Goal: Task Accomplishment & Management: Complete application form

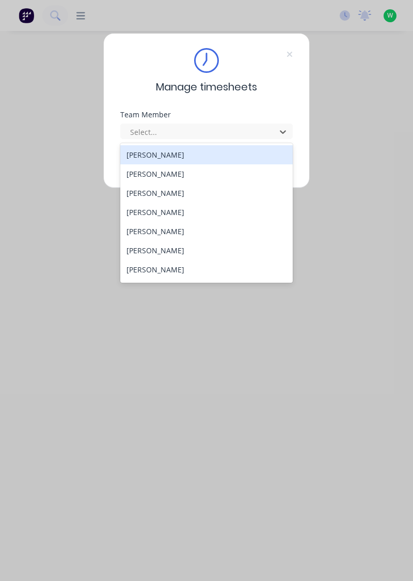
click at [171, 156] on div "[PERSON_NAME]" at bounding box center [206, 154] width 173 height 19
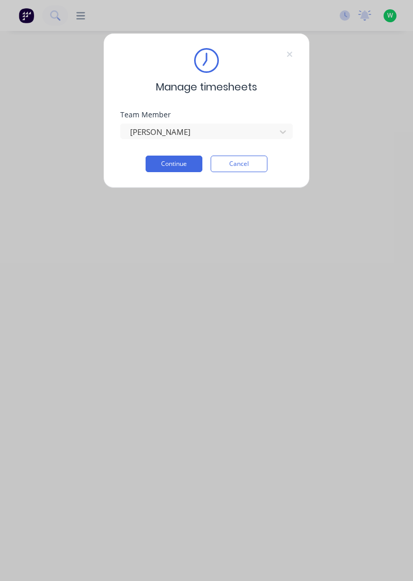
click at [183, 163] on button "Continue" at bounding box center [174, 164] width 57 height 17
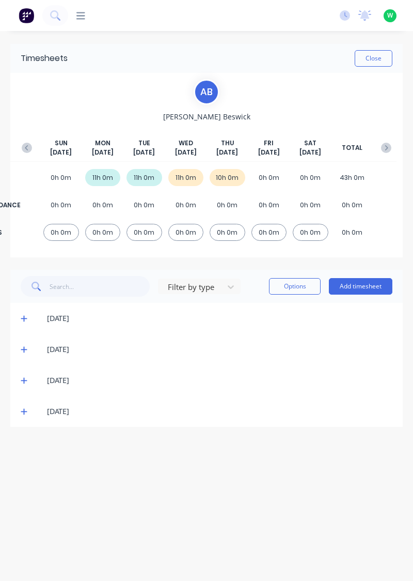
click at [362, 286] on button "Add timesheet" at bounding box center [361, 286] width 64 height 17
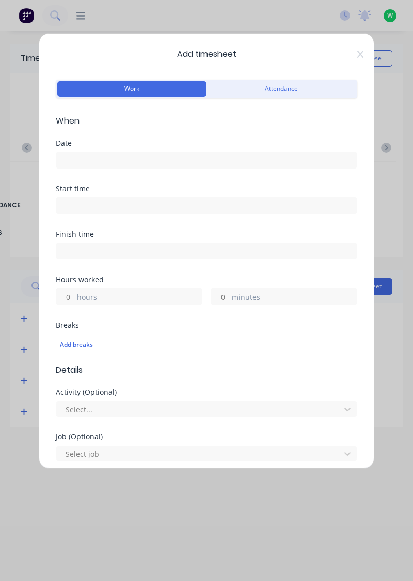
click at [133, 158] on input at bounding box center [206, 159] width 301 height 15
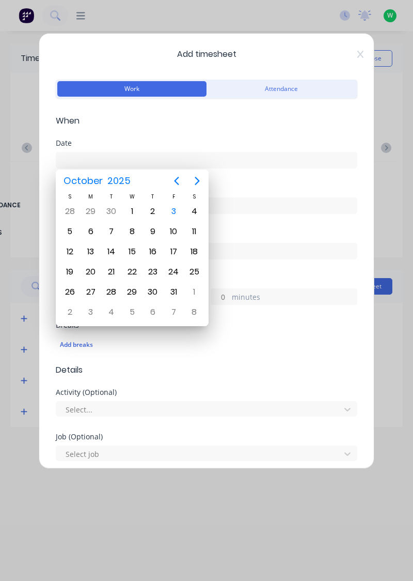
click at [176, 211] on div "3" at bounding box center [173, 211] width 15 height 15
type input "[DATE]"
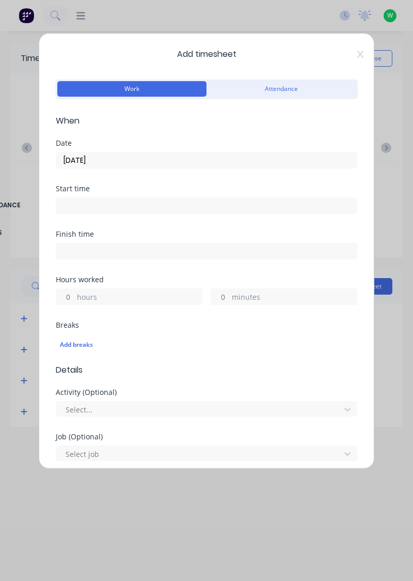
click at [117, 297] on label "hours" at bounding box center [139, 297] width 125 height 13
click at [74, 297] on input "hours" at bounding box center [65, 296] width 18 height 15
type input "2"
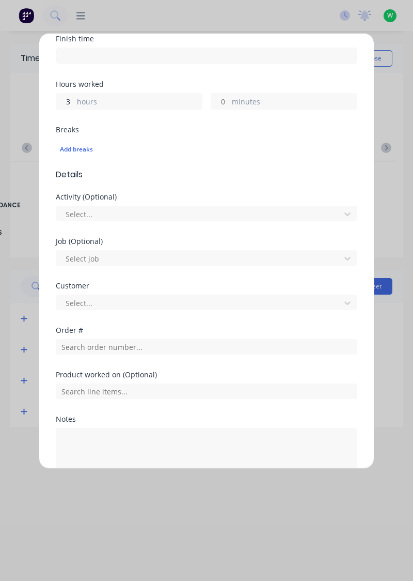
scroll to position [196, 0]
type input "3"
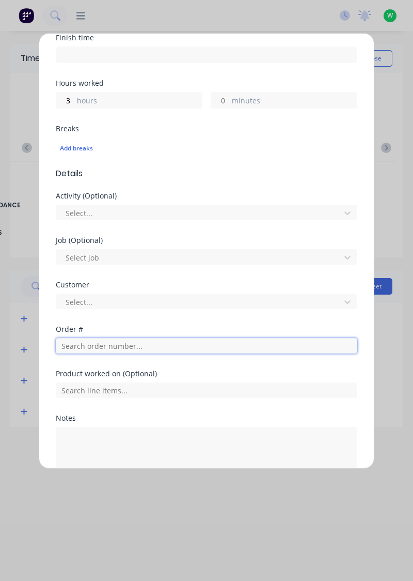
click at [119, 345] on input "text" at bounding box center [207, 345] width 302 height 15
type input "19079"
click at [136, 348] on input "text" at bounding box center [207, 345] width 302 height 15
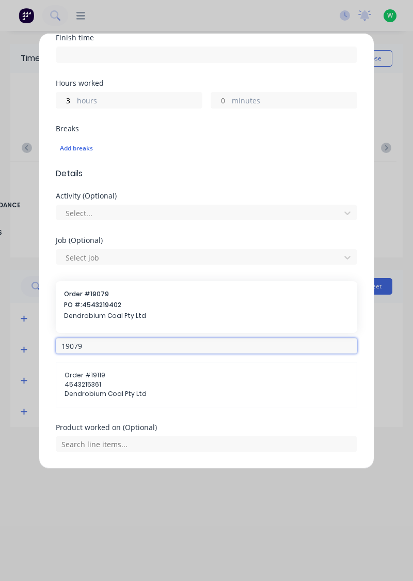
type input "19079"
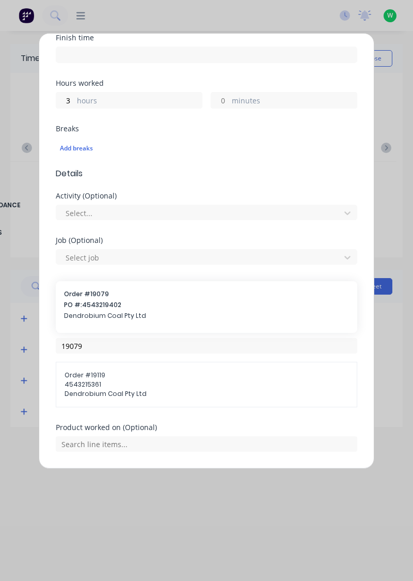
click at [112, 306] on span "PO #: 4543219402" at bounding box center [206, 304] width 285 height 9
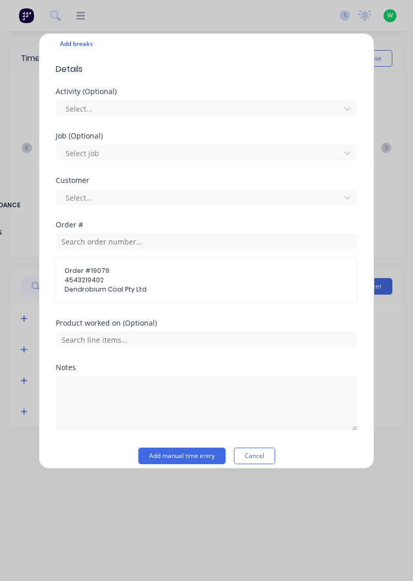
scroll to position [308, 0]
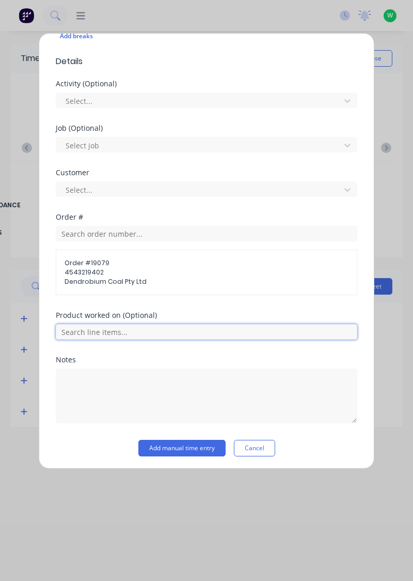
click at [125, 325] on input "text" at bounding box center [207, 331] width 302 height 15
click at [145, 326] on input "text" at bounding box center [207, 331] width 302 height 15
click at [152, 330] on input "text" at bounding box center [207, 331] width 302 height 15
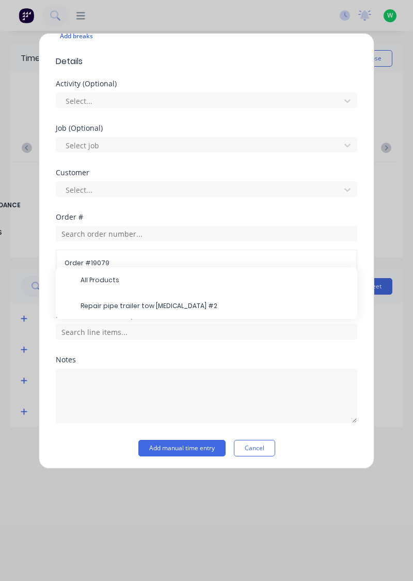
click at [172, 302] on span "Repair pipe trailer tow knuckle #2" at bounding box center [215, 305] width 269 height 9
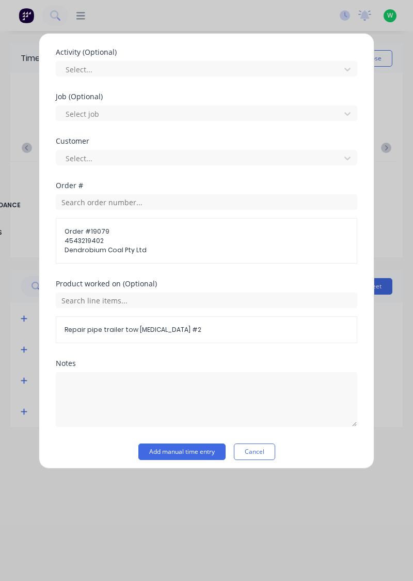
scroll to position [343, 0]
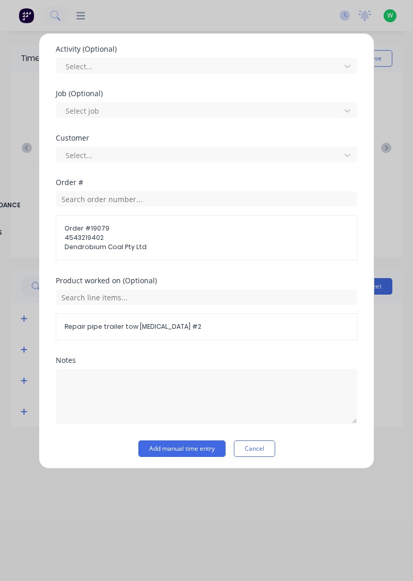
click at [198, 447] on button "Add manual time entry" at bounding box center [181, 448] width 87 height 17
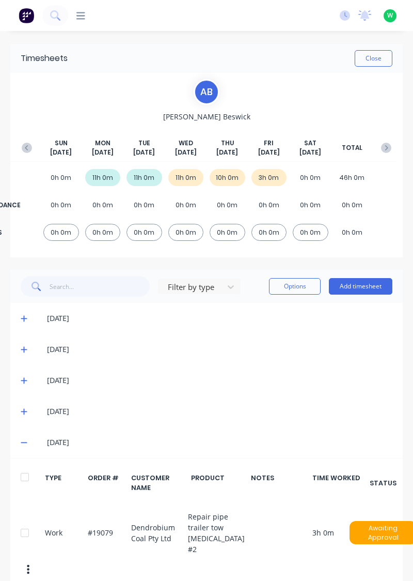
click at [375, 287] on button "Add timesheet" at bounding box center [361, 286] width 64 height 17
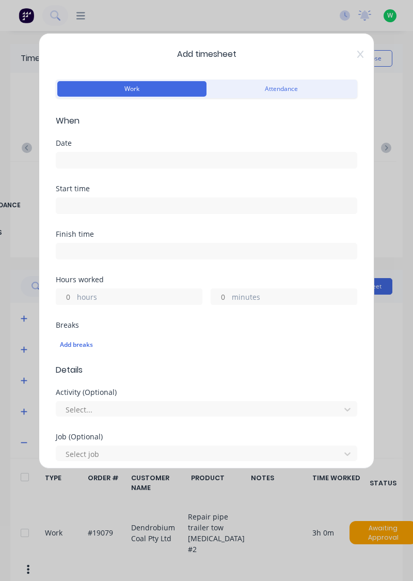
click at [120, 291] on label "hours" at bounding box center [139, 297] width 125 height 13
click at [74, 291] on input "hours" at bounding box center [65, 296] width 18 height 15
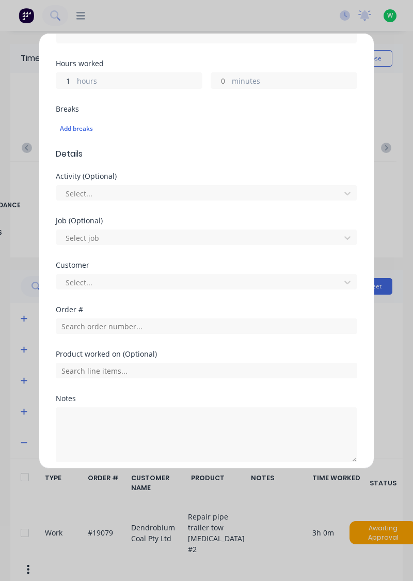
scroll to position [218, 0]
type input "1"
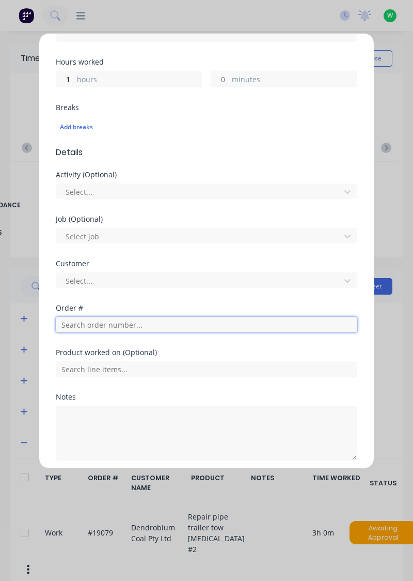
click at [128, 322] on input "text" at bounding box center [207, 324] width 302 height 15
type input "19183"
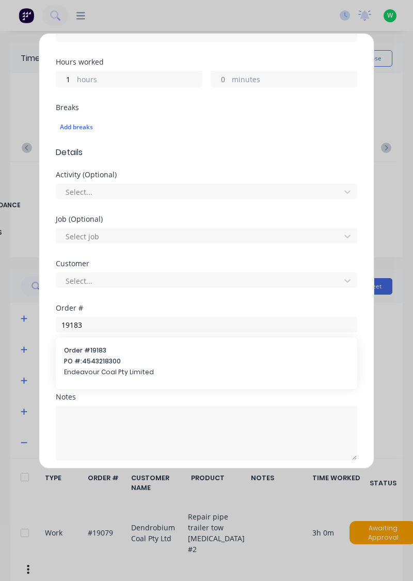
click at [122, 348] on span "Order # 19183" at bounding box center [206, 350] width 285 height 9
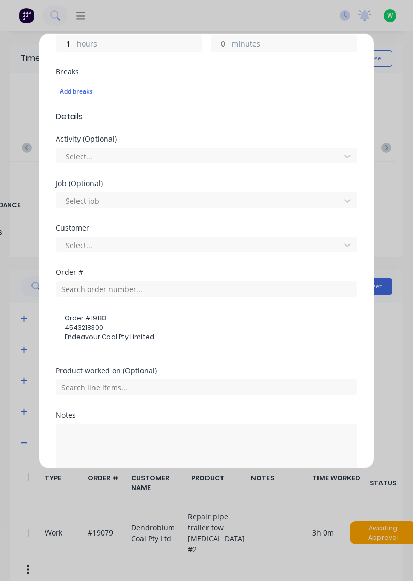
scroll to position [254, 0]
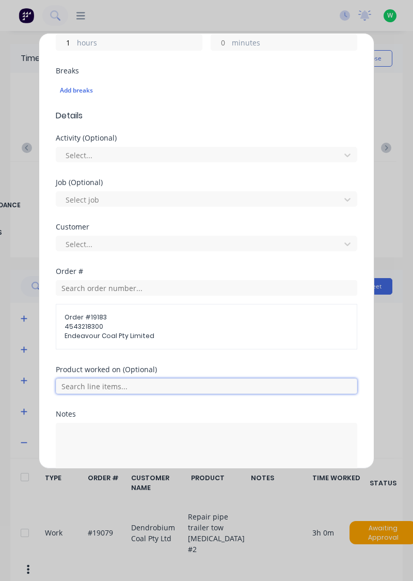
click at [123, 384] on input "text" at bounding box center [207, 385] width 302 height 15
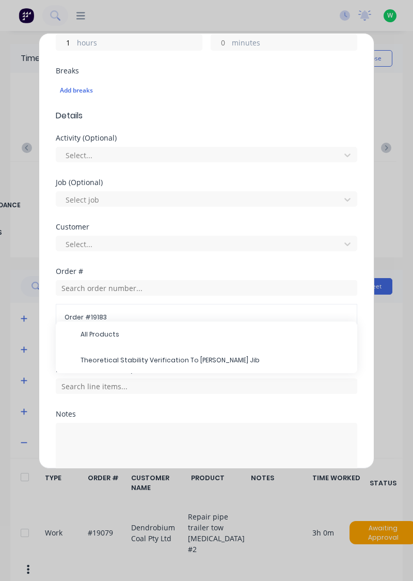
click at [167, 361] on span "Theoretical Stability Verification To Roberts Jib" at bounding box center [215, 359] width 269 height 9
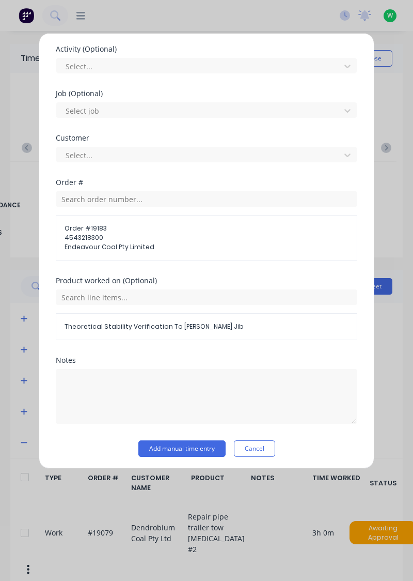
click at [181, 447] on button "Add manual time entry" at bounding box center [181, 448] width 87 height 17
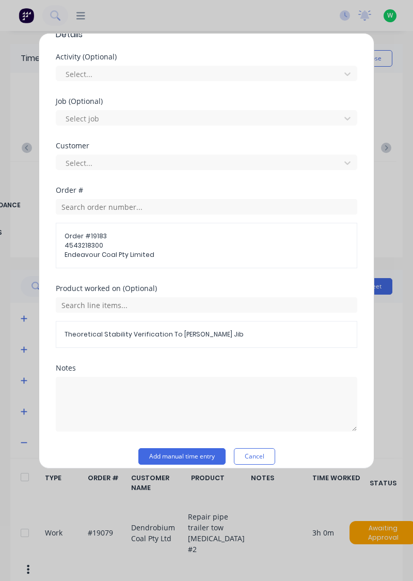
scroll to position [351, 0]
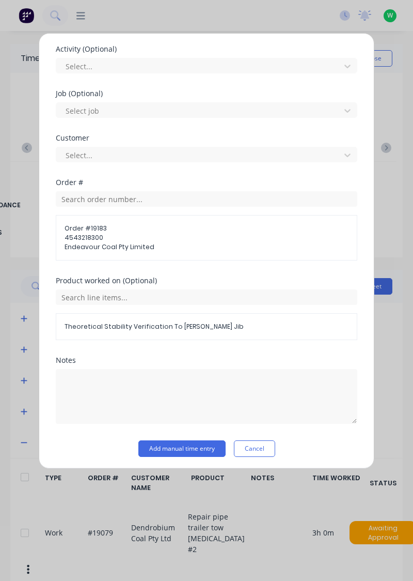
click at [133, 466] on div "Add timesheet Work Attendance When Date Required. Start time Finish time Hours …" at bounding box center [207, 251] width 336 height 436
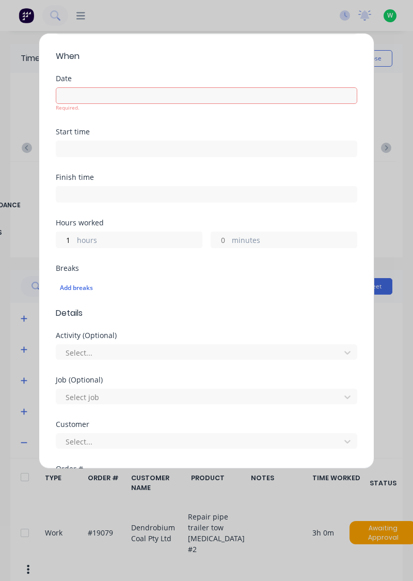
scroll to position [0, 0]
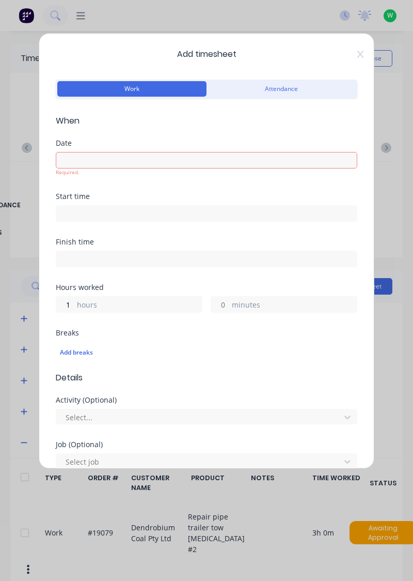
click at [168, 157] on input at bounding box center [206, 159] width 301 height 15
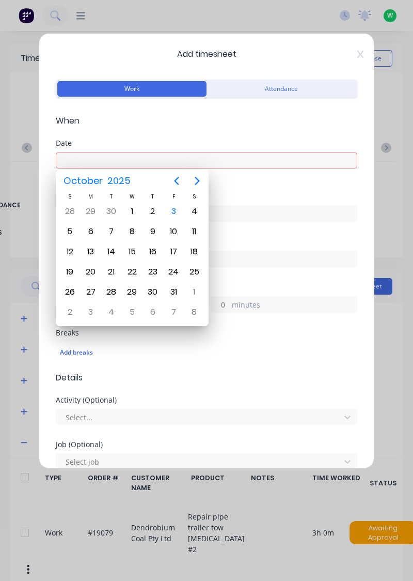
click at [170, 212] on div "3" at bounding box center [173, 211] width 15 height 15
type input "[DATE]"
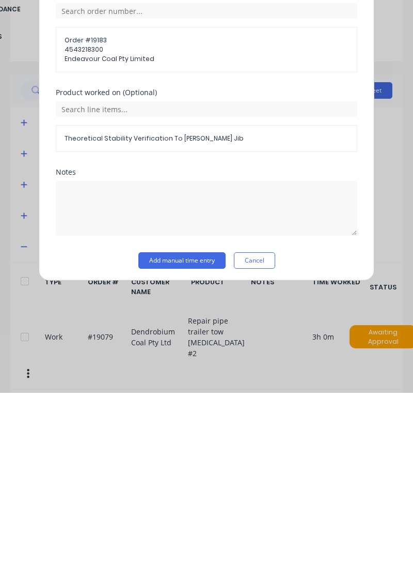
scroll to position [311, 0]
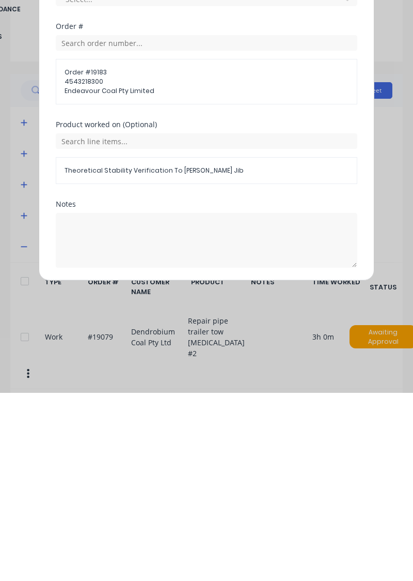
click at [190, 475] on button "Add manual time entry" at bounding box center [181, 480] width 87 height 17
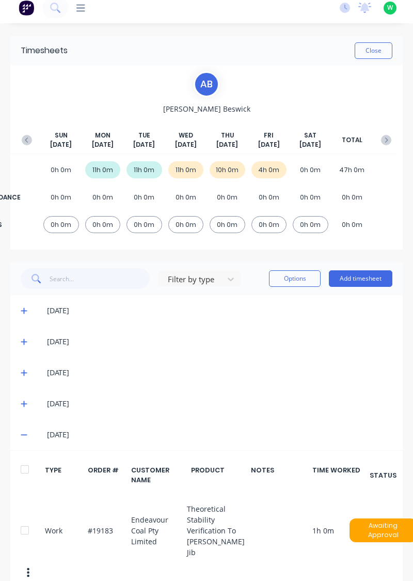
scroll to position [88, 0]
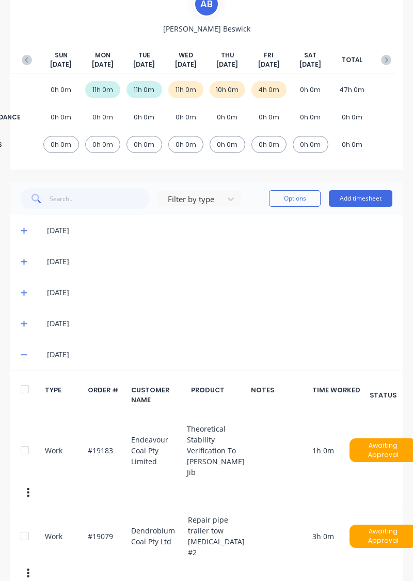
click at [379, 198] on button "Add timesheet" at bounding box center [361, 198] width 64 height 17
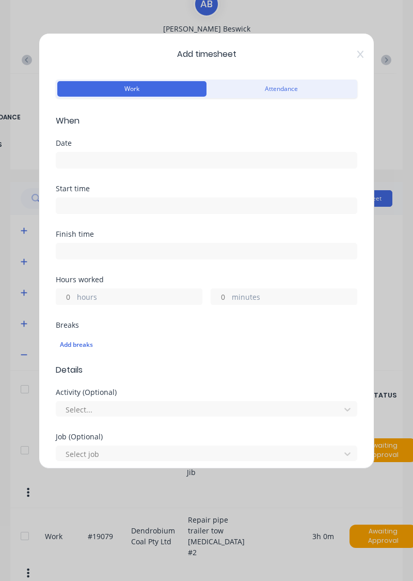
click at [192, 157] on input at bounding box center [206, 159] width 301 height 15
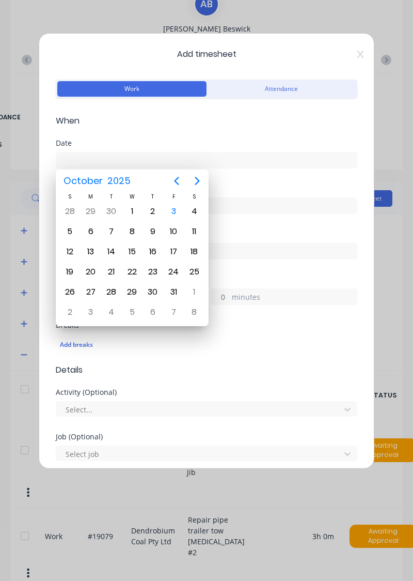
click at [172, 212] on div "3" at bounding box center [173, 211] width 15 height 15
type input "[DATE]"
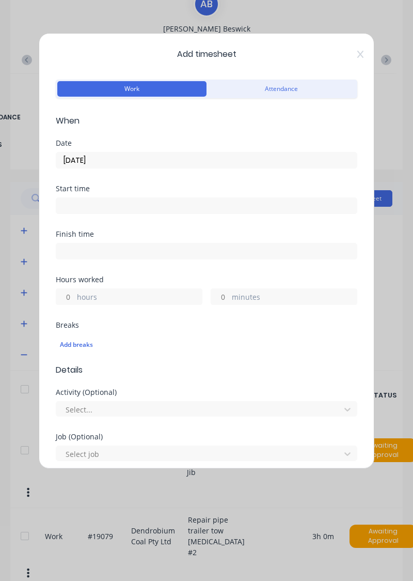
click at [122, 294] on label "hours" at bounding box center [139, 297] width 125 height 13
click at [74, 294] on input "hours" at bounding box center [65, 296] width 18 height 15
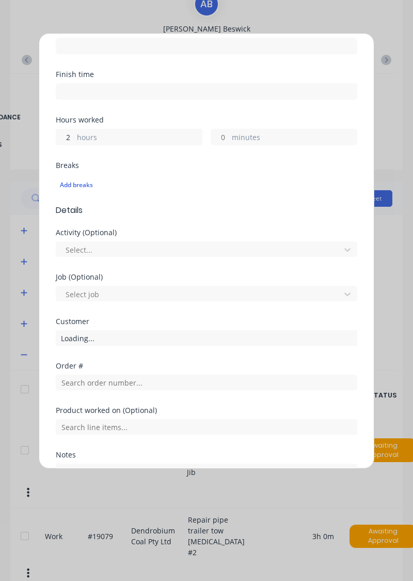
scroll to position [201, 0]
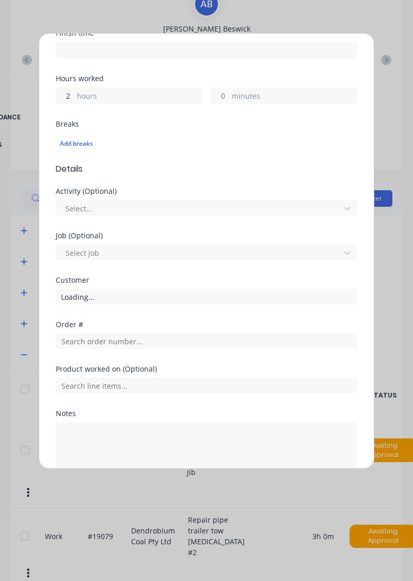
type input "2"
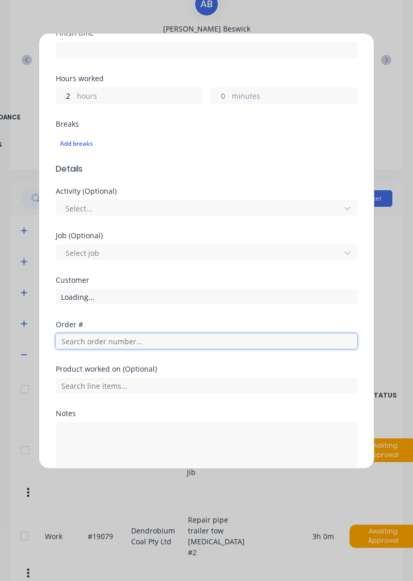
click at [124, 341] on input "text" at bounding box center [207, 340] width 302 height 15
type input "18721"
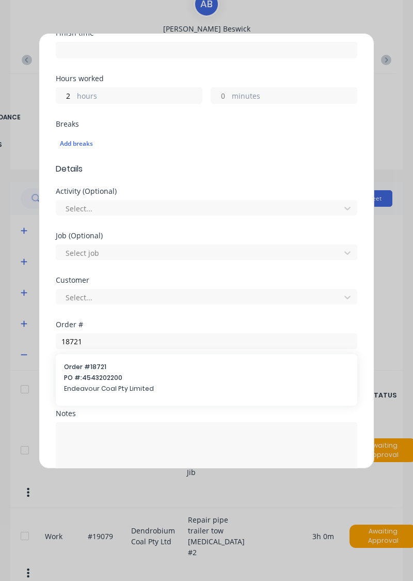
click at [125, 373] on span "PO #: 4543202200" at bounding box center [206, 377] width 285 height 9
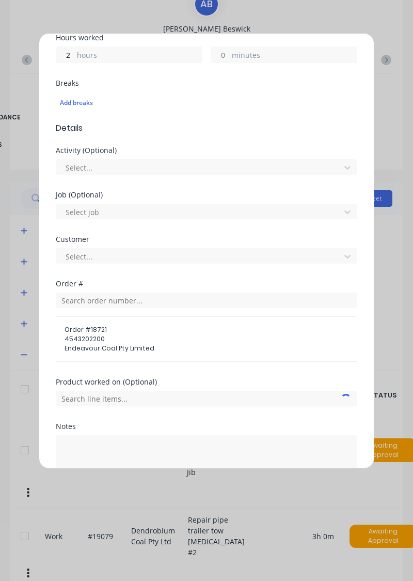
scroll to position [276, 0]
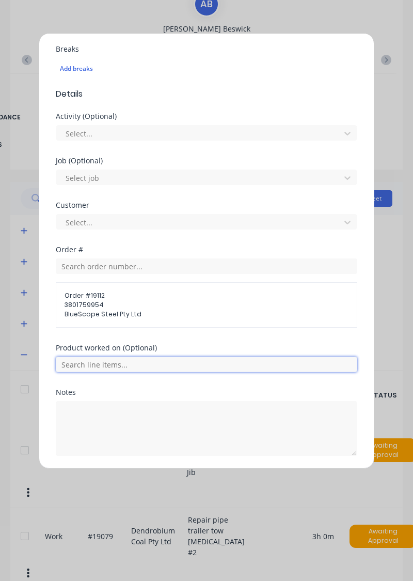
click at [122, 364] on input "text" at bounding box center [207, 363] width 302 height 15
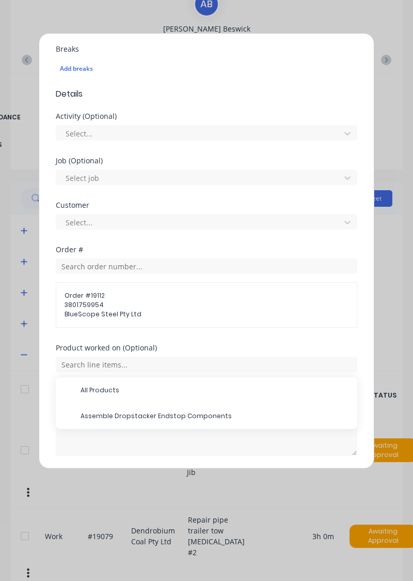
click at [134, 411] on span "Assemble Dropstacker Endstop Components" at bounding box center [215, 415] width 269 height 9
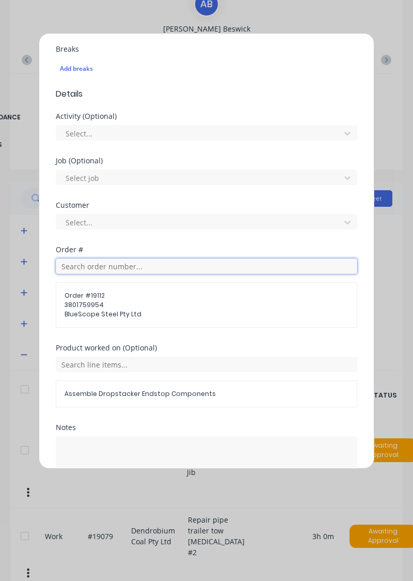
click at [135, 267] on input "text" at bounding box center [207, 265] width 302 height 15
type input "18721"
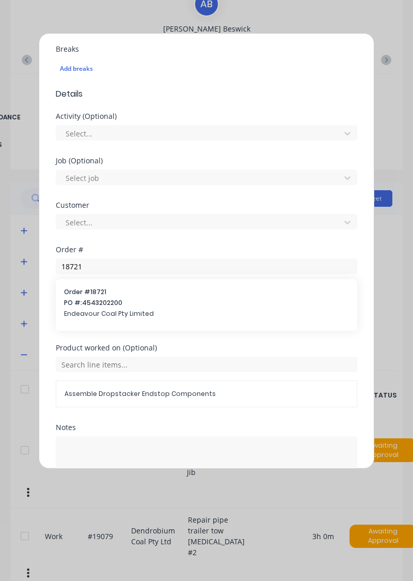
click at [113, 298] on span "PO #: 4543202200" at bounding box center [206, 302] width 285 height 9
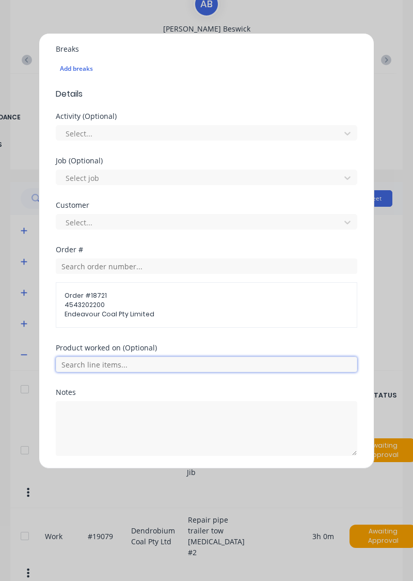
click at [132, 362] on input "text" at bounding box center [207, 363] width 302 height 15
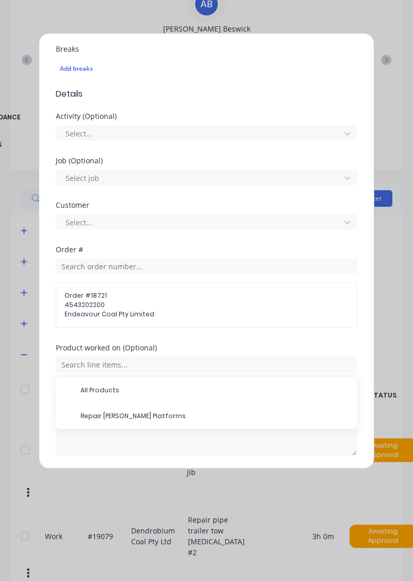
click at [138, 411] on span "Repair [PERSON_NAME] Platforms" at bounding box center [215, 415] width 269 height 9
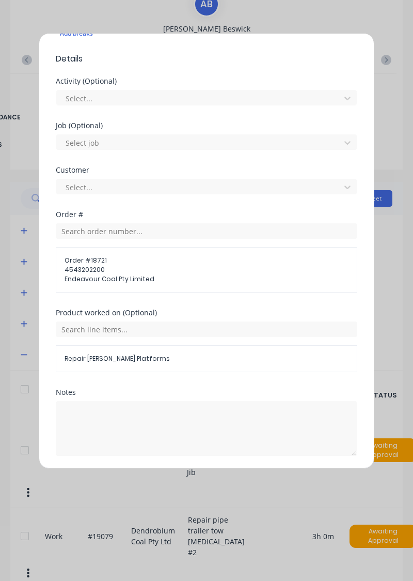
scroll to position [310, 0]
click at [215, 478] on button "Add manual time entry" at bounding box center [181, 481] width 87 height 17
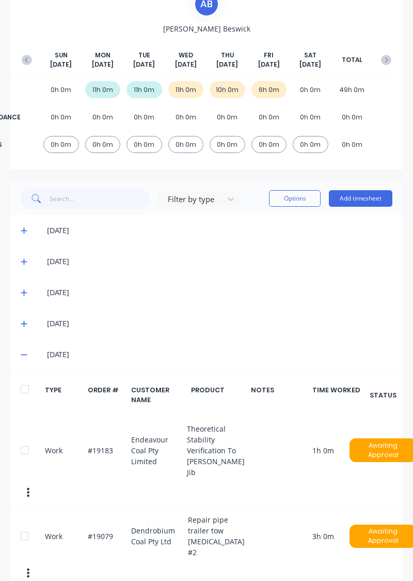
click at [361, 196] on button "Add timesheet" at bounding box center [361, 198] width 64 height 17
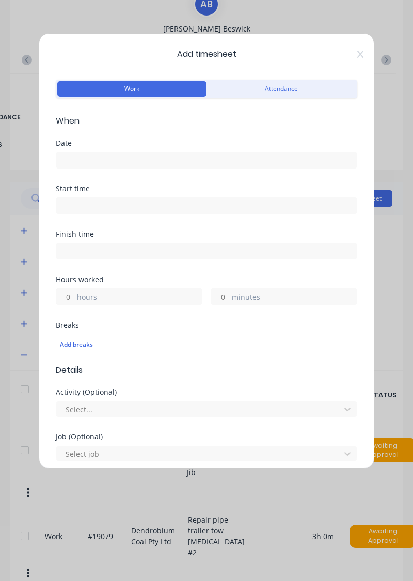
click at [173, 156] on input at bounding box center [206, 159] width 301 height 15
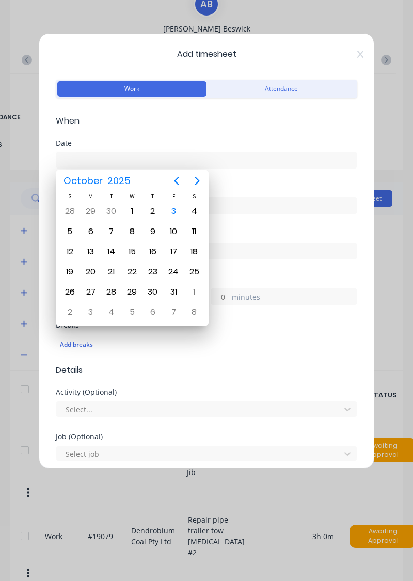
click at [181, 212] on div "3" at bounding box center [173, 211] width 15 height 15
type input "[DATE]"
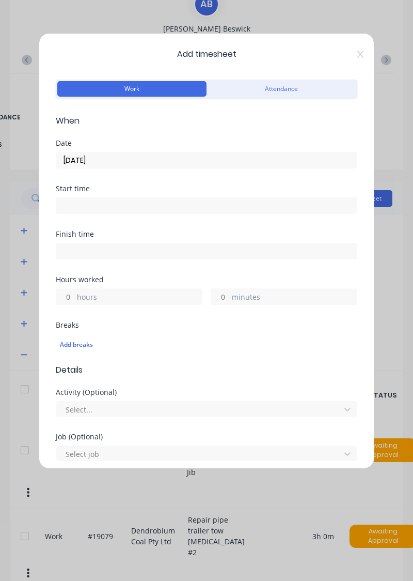
click at [120, 299] on label "hours" at bounding box center [139, 297] width 125 height 13
click at [74, 299] on input "hours" at bounding box center [65, 296] width 18 height 15
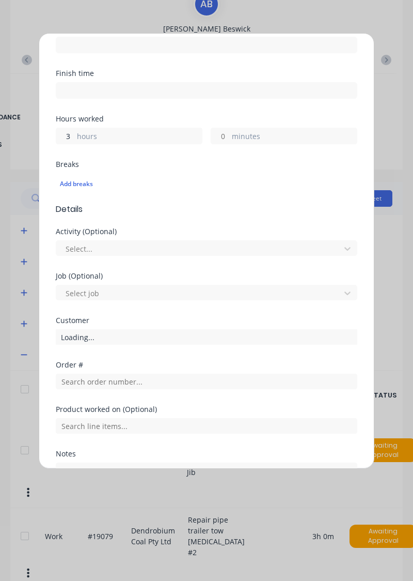
scroll to position [223, 0]
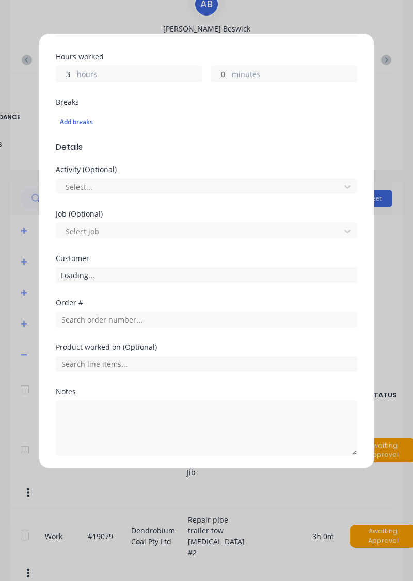
type input "3"
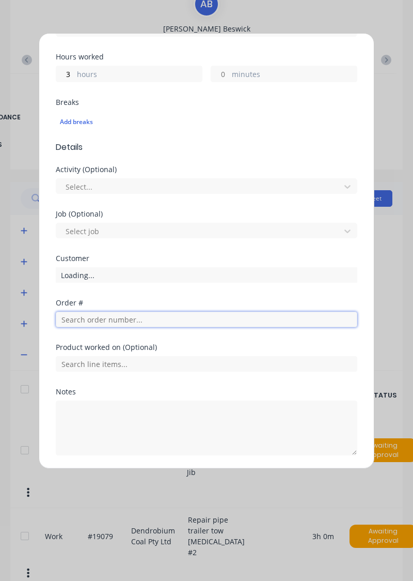
click at [130, 321] on input "text" at bounding box center [207, 319] width 302 height 15
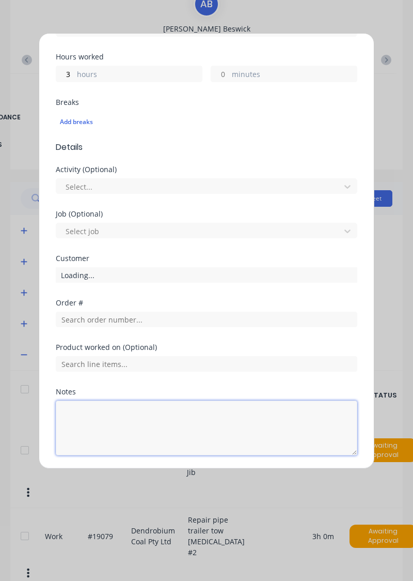
click at [126, 411] on textarea at bounding box center [207, 427] width 302 height 55
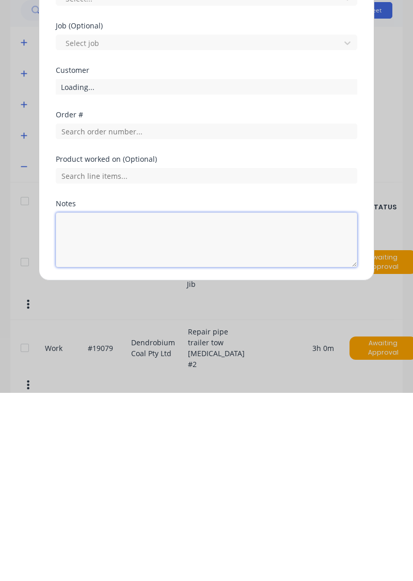
scroll to position [107, 0]
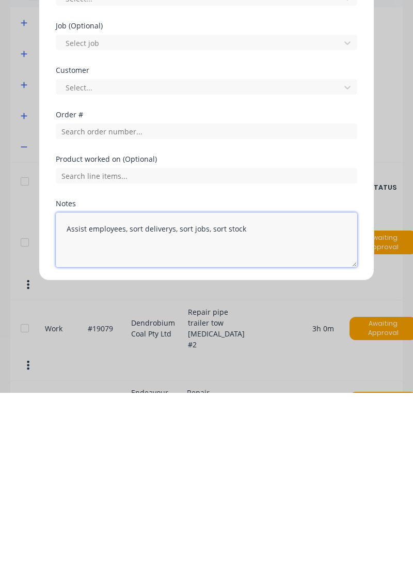
type textarea "Assist employees, sort deliverys, sort jobs, sort stock"
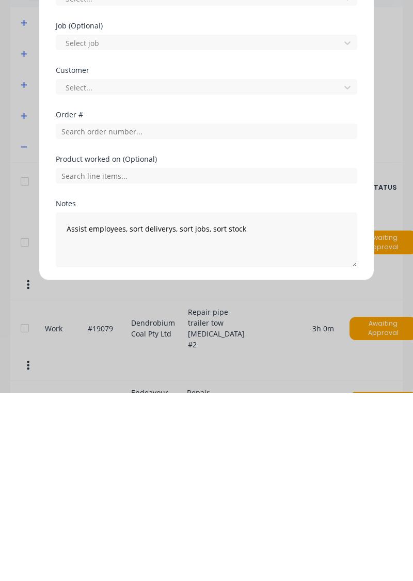
click at [187, 474] on button "Add manual time entry" at bounding box center [181, 480] width 87 height 17
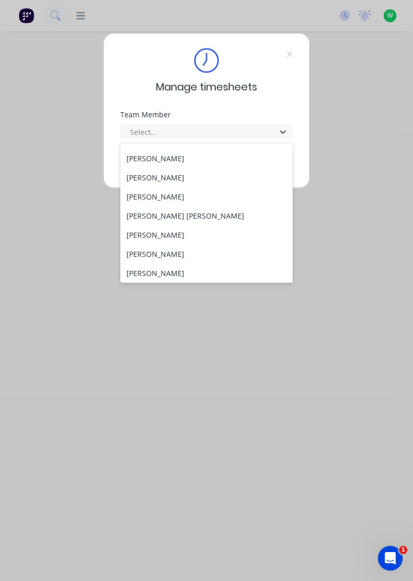
scroll to position [131, 0]
click at [143, 213] on div "[PERSON_NAME] [PERSON_NAME]" at bounding box center [206, 214] width 173 height 19
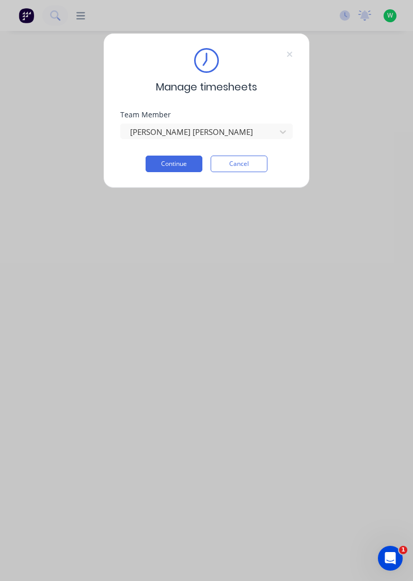
click at [183, 165] on button "Continue" at bounding box center [174, 164] width 57 height 17
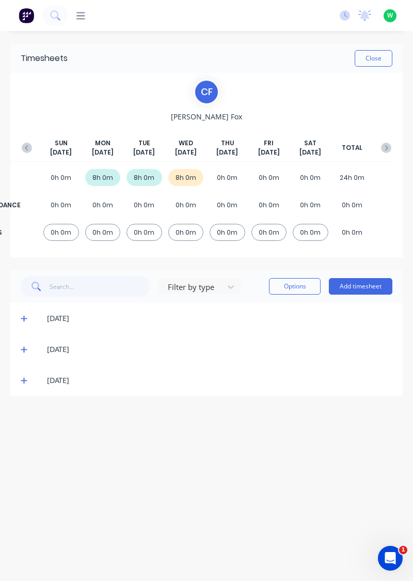
click at [360, 285] on button "Add timesheet" at bounding box center [361, 286] width 64 height 17
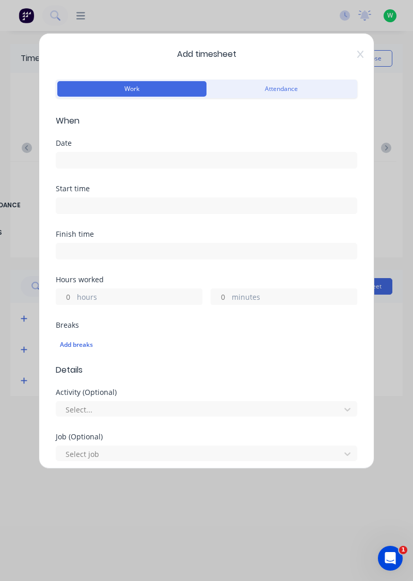
click at [164, 161] on input at bounding box center [206, 159] width 301 height 15
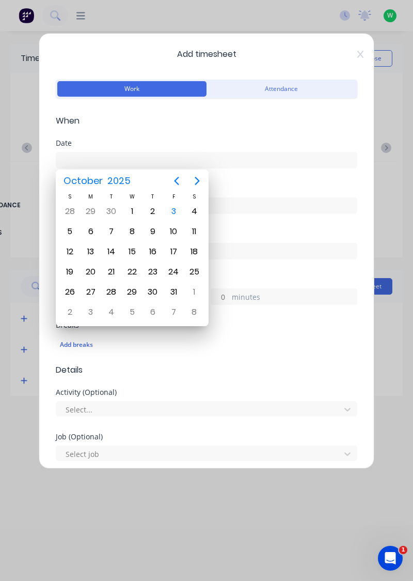
click at [152, 211] on div "2" at bounding box center [152, 211] width 15 height 15
type input "[DATE]"
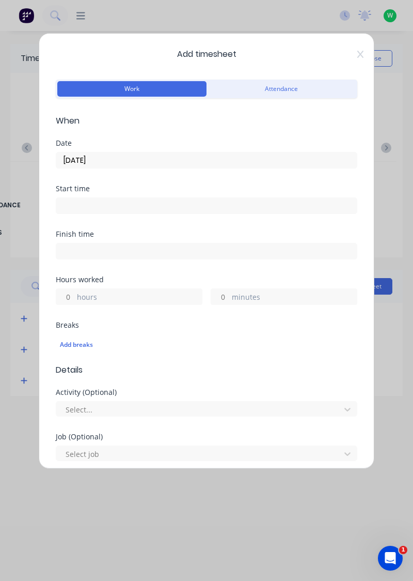
click at [142, 291] on label "hours" at bounding box center [139, 297] width 125 height 13
click at [74, 291] on input "hours" at bounding box center [65, 296] width 18 height 15
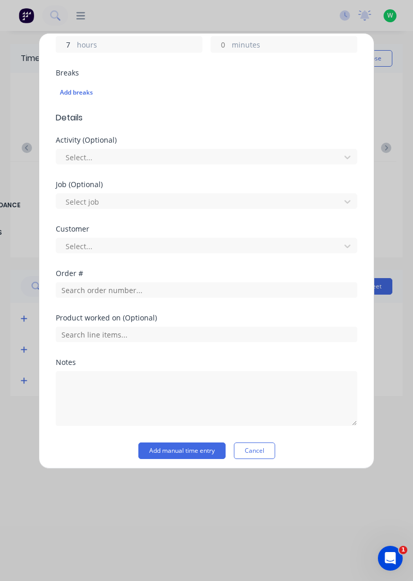
scroll to position [251, 0]
type input "7"
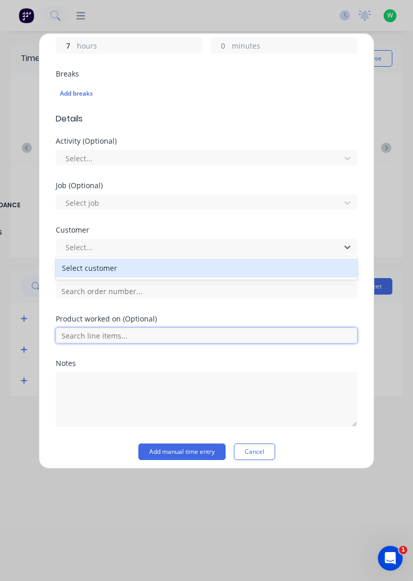
click at [151, 336] on input "text" at bounding box center [207, 335] width 302 height 15
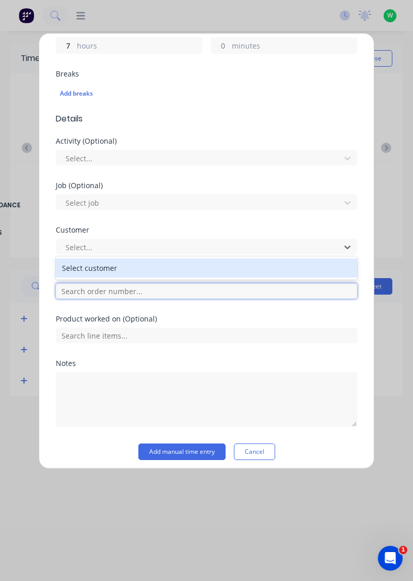
click at [174, 292] on input "text" at bounding box center [207, 290] width 302 height 15
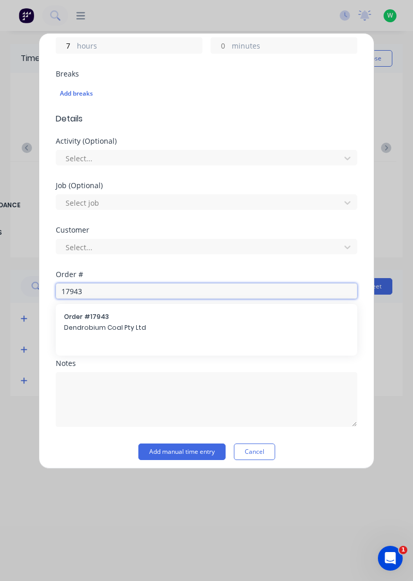
type input "17943"
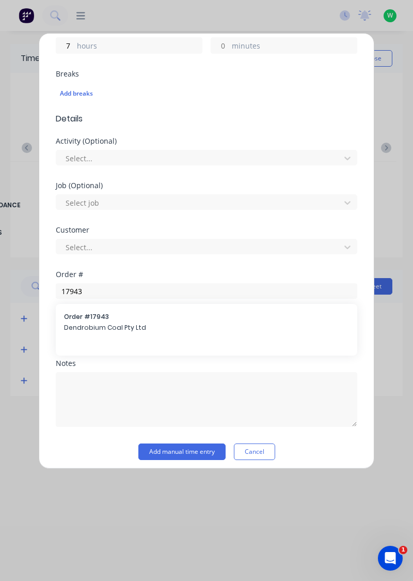
click at [142, 327] on span "Dendrobium Coal Pty Ltd" at bounding box center [206, 327] width 285 height 9
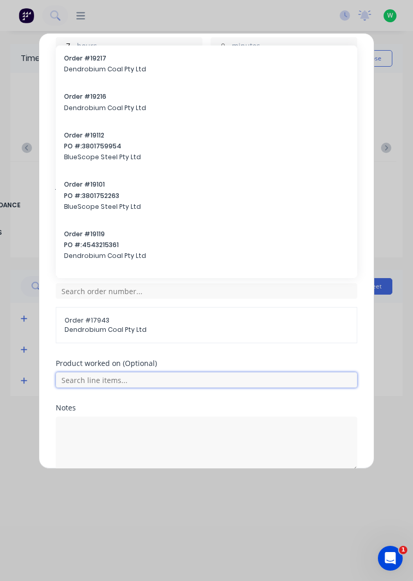
click at [282, 384] on input "text" at bounding box center [207, 379] width 302 height 15
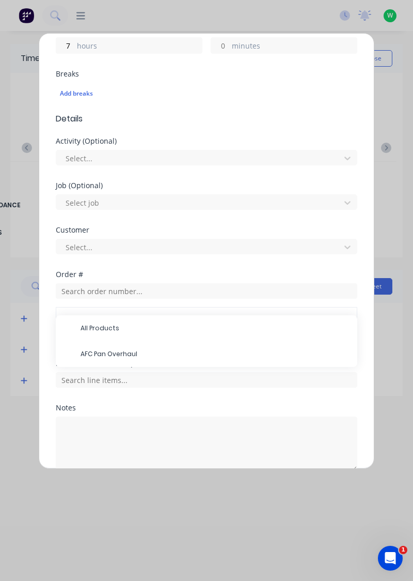
click at [183, 351] on span "AFC Pan Overhaul" at bounding box center [215, 353] width 269 height 9
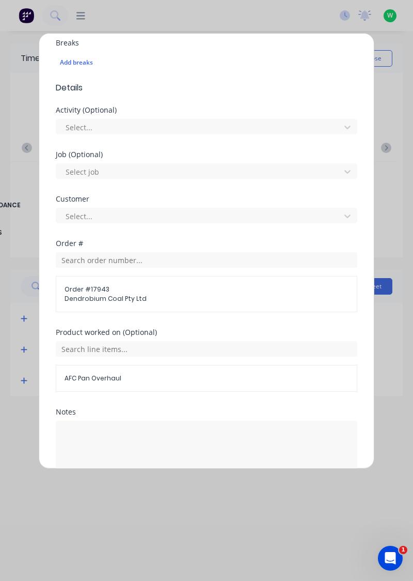
scroll to position [334, 0]
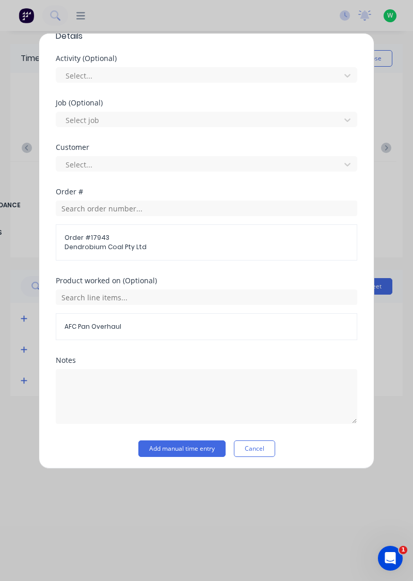
click at [198, 443] on button "Add manual time entry" at bounding box center [181, 448] width 87 height 17
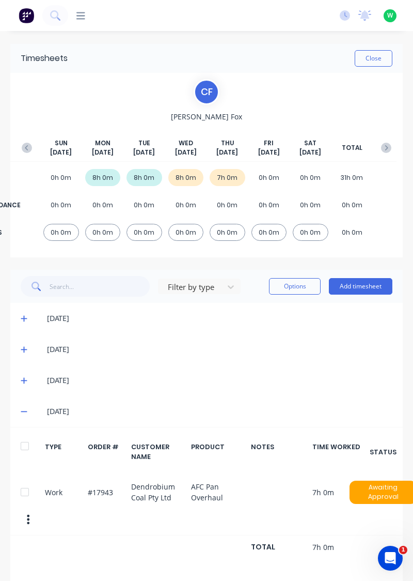
click at [360, 288] on button "Add timesheet" at bounding box center [361, 286] width 64 height 17
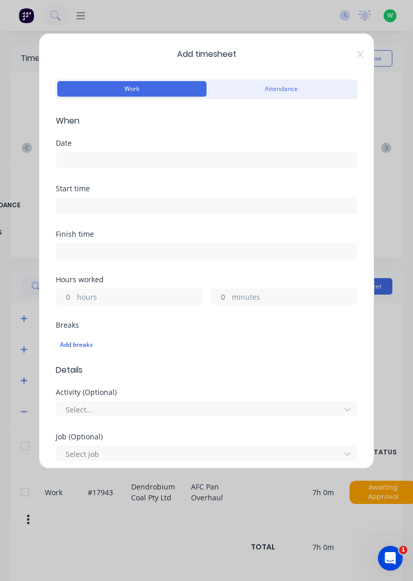
click at [192, 156] on input at bounding box center [206, 159] width 301 height 15
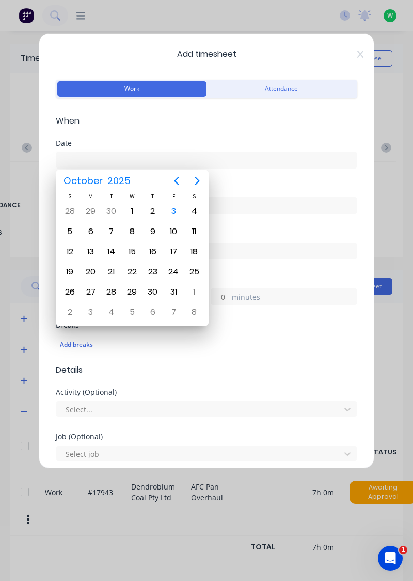
click at [146, 219] on div "2" at bounding box center [153, 211] width 21 height 20
type input "[DATE]"
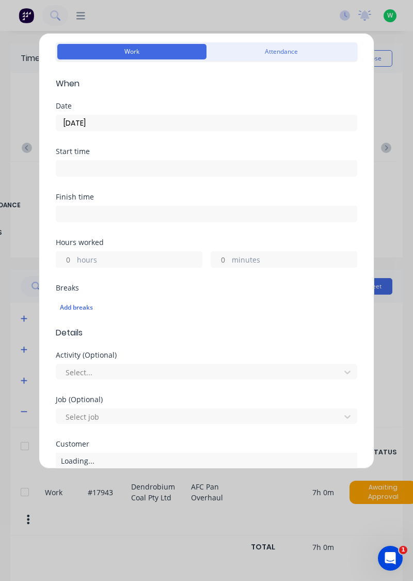
scroll to position [71, 0]
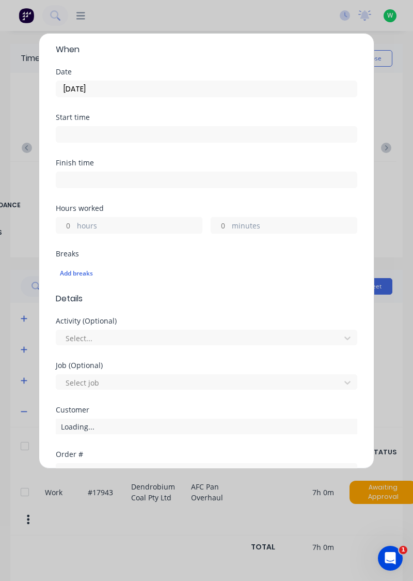
click at [164, 222] on label "hours" at bounding box center [139, 226] width 125 height 13
click at [74, 222] on input "hours" at bounding box center [65, 225] width 18 height 15
type input "0.5"
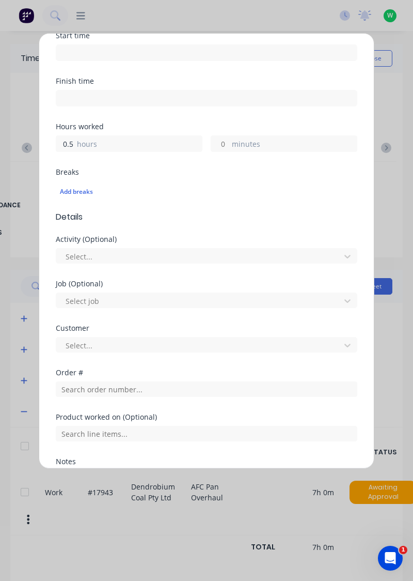
scroll to position [223, 0]
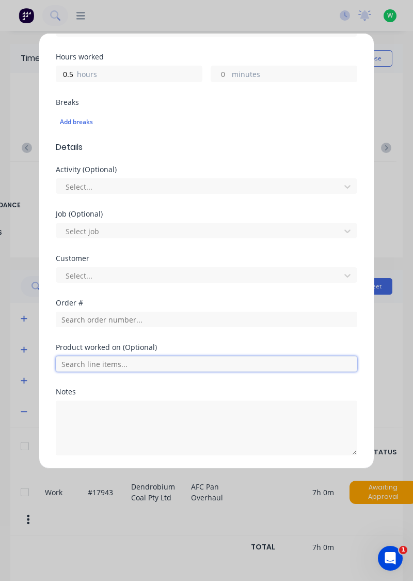
click at [173, 363] on input "text" at bounding box center [207, 363] width 302 height 15
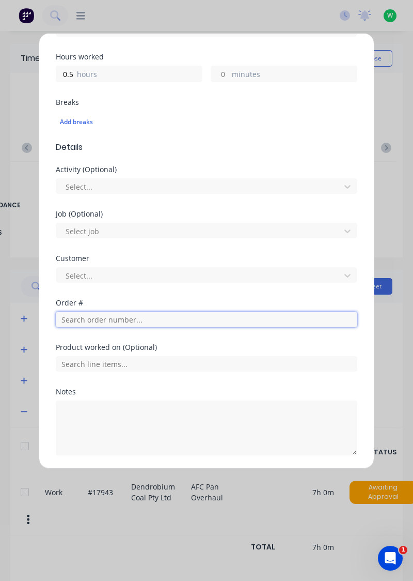
click at [186, 319] on input "text" at bounding box center [207, 319] width 302 height 15
type input "17483"
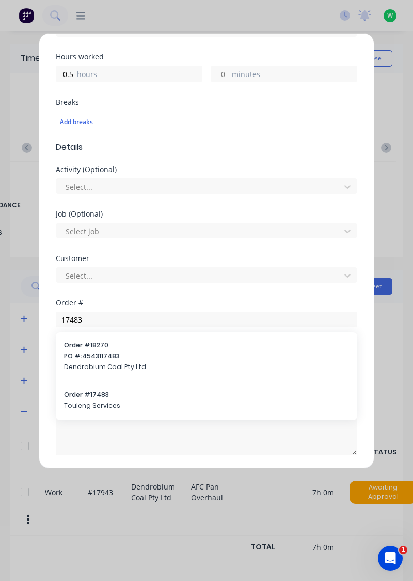
click at [155, 408] on span "Touleng Services" at bounding box center [206, 405] width 285 height 9
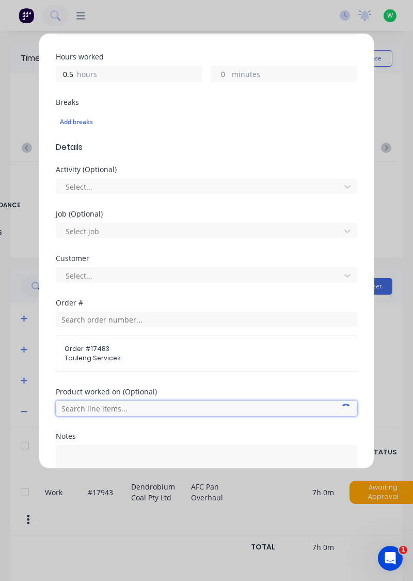
click at [294, 403] on input "text" at bounding box center [207, 407] width 302 height 15
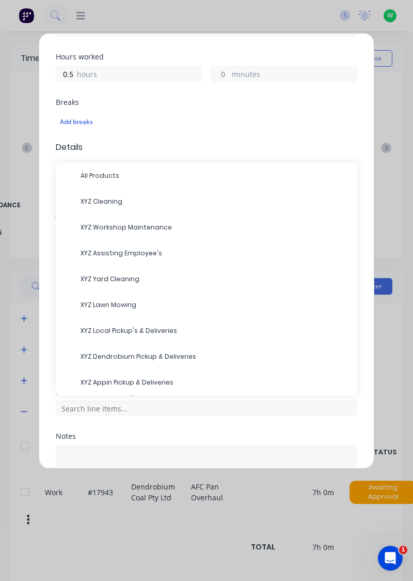
click at [161, 328] on span "XYZ Local Pickup's & Deliveries" at bounding box center [215, 330] width 269 height 9
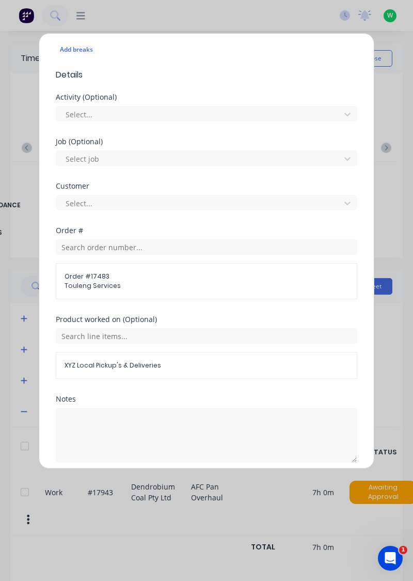
scroll to position [302, 0]
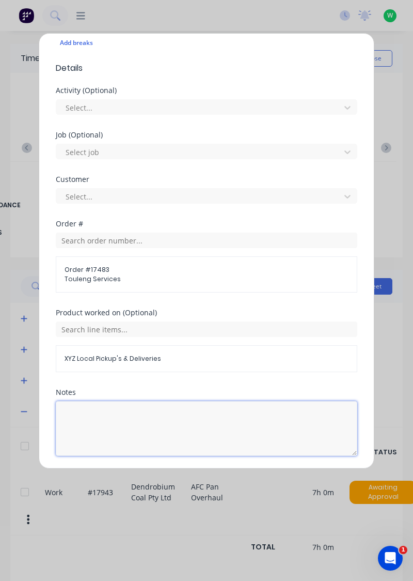
click at [123, 434] on textarea at bounding box center [207, 428] width 302 height 55
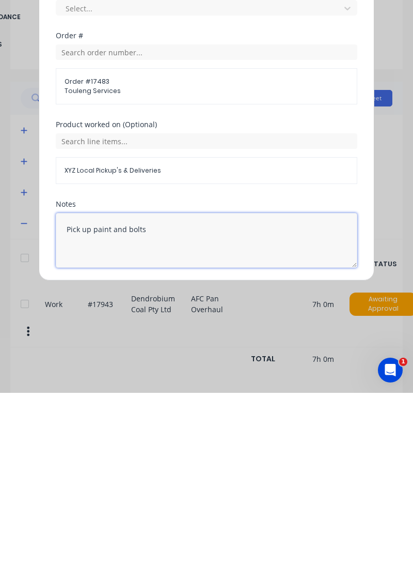
type textarea "Pick up paint and bolts"
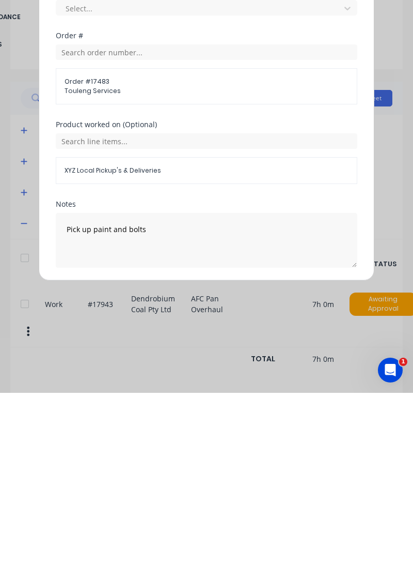
click at [192, 475] on button "Add manual time entry" at bounding box center [181, 480] width 87 height 17
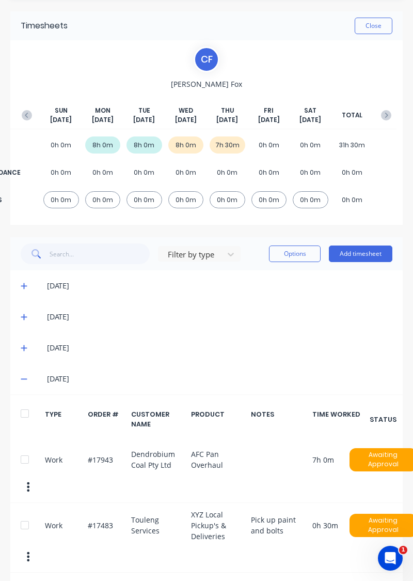
scroll to position [35, 0]
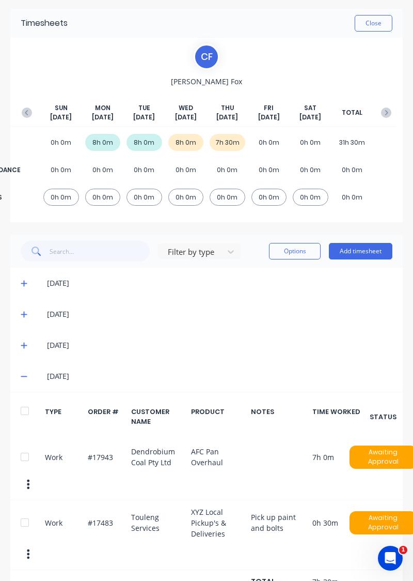
click at [366, 248] on button "Add timesheet" at bounding box center [361, 251] width 64 height 17
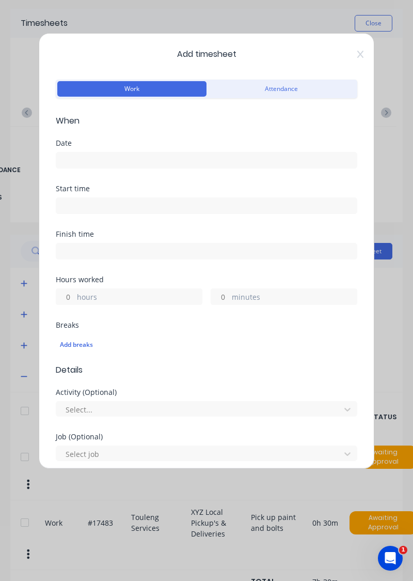
click at [193, 162] on input at bounding box center [206, 159] width 301 height 15
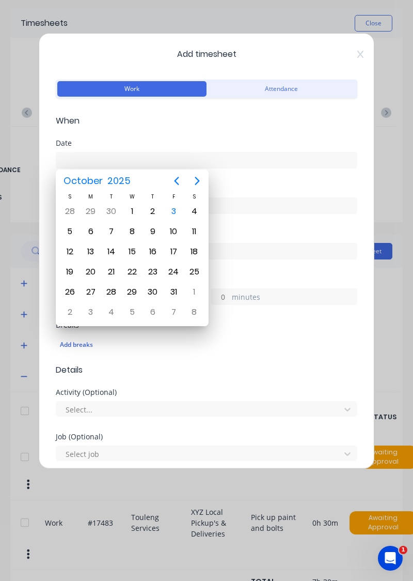
click at [173, 213] on div "3" at bounding box center [173, 211] width 15 height 15
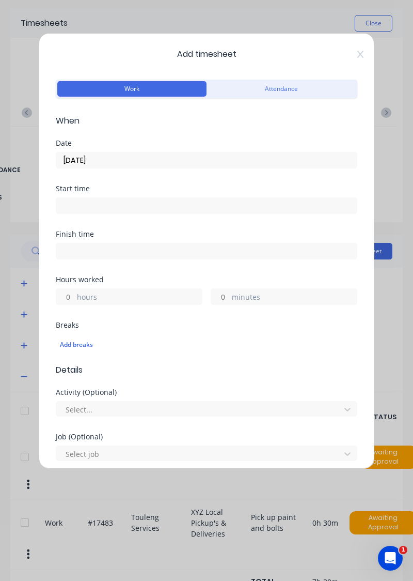
click at [194, 160] on input "[DATE]" at bounding box center [206, 159] width 301 height 15
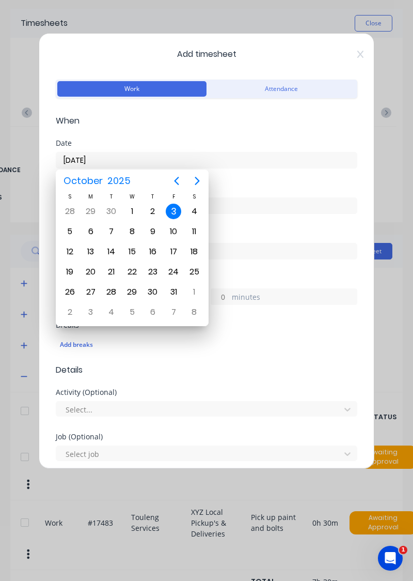
click at [151, 212] on div "2" at bounding box center [152, 211] width 15 height 15
type input "[DATE]"
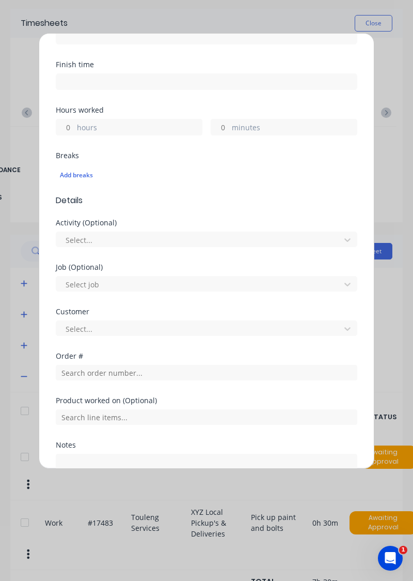
scroll to position [169, 0]
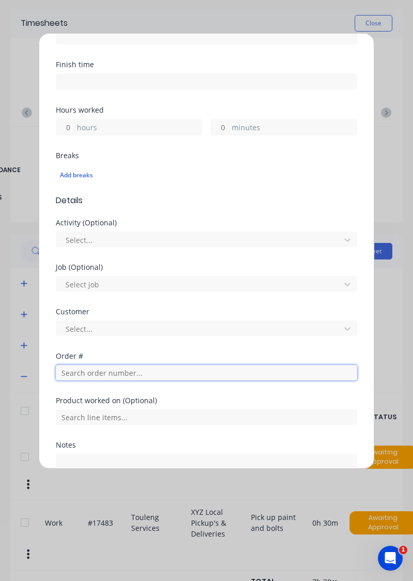
click at [199, 371] on input "text" at bounding box center [207, 372] width 302 height 15
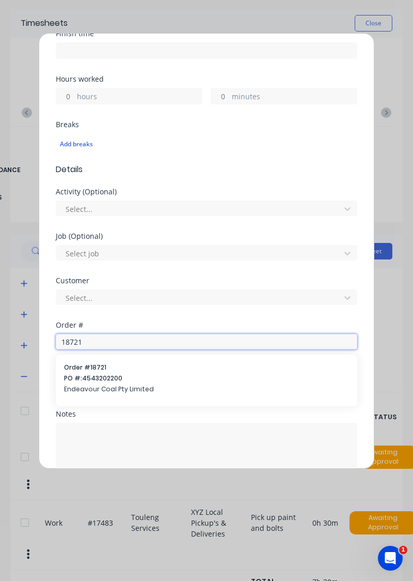
scroll to position [223, 0]
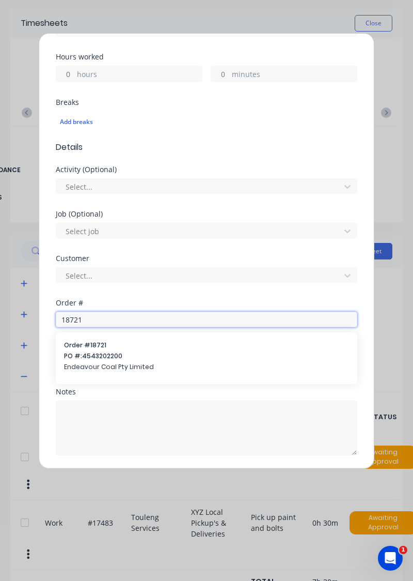
type input "18721"
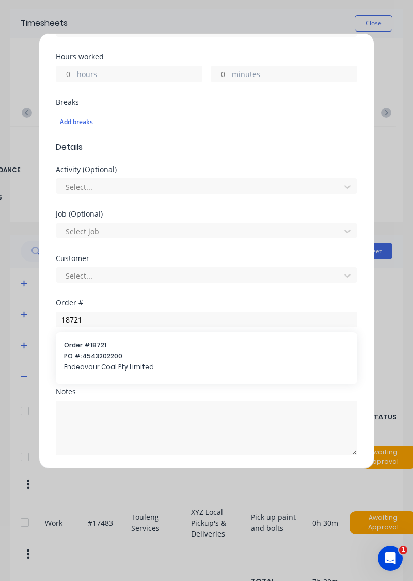
click at [201, 347] on span "Order # 18721" at bounding box center [206, 344] width 285 height 9
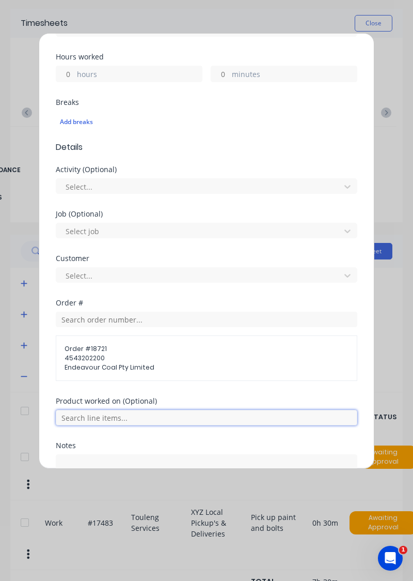
click at [222, 413] on input "text" at bounding box center [207, 417] width 302 height 15
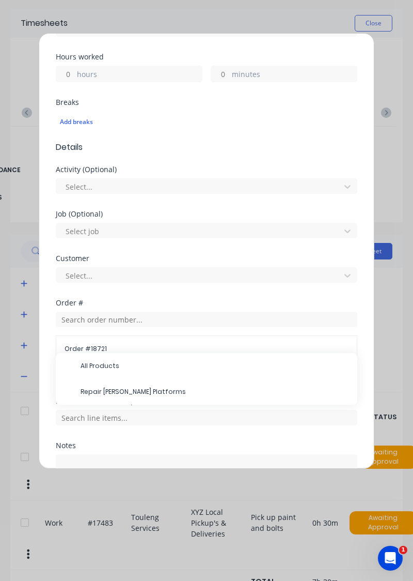
click at [174, 387] on span "Repair [PERSON_NAME] Platforms" at bounding box center [215, 391] width 269 height 9
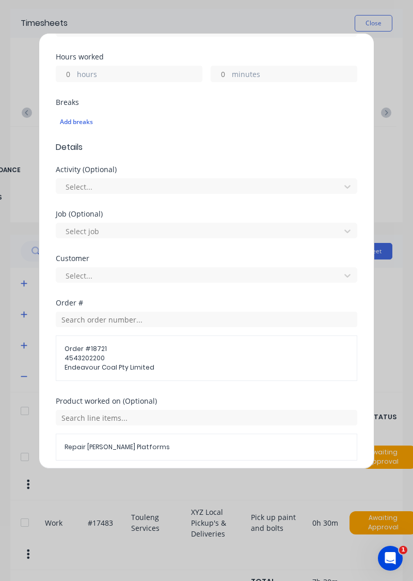
click at [141, 71] on label "hours" at bounding box center [139, 75] width 125 height 13
click at [74, 71] on input "hours" at bounding box center [65, 73] width 18 height 15
type input "0.5"
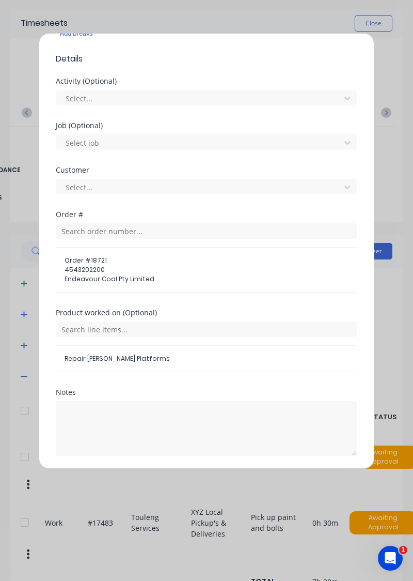
click at [394, 382] on div "Add timesheet Work Attendance When Date [DATE] Start time Finish time Hours wor…" at bounding box center [206, 290] width 413 height 581
click at [198, 475] on button "Add manual time entry" at bounding box center [181, 480] width 87 height 17
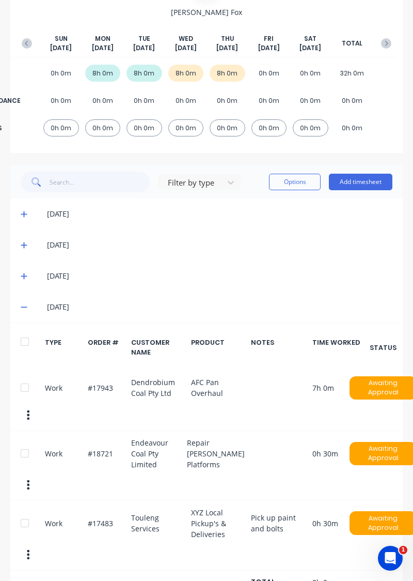
scroll to position [104, 0]
click at [26, 303] on icon at bounding box center [24, 306] width 7 height 7
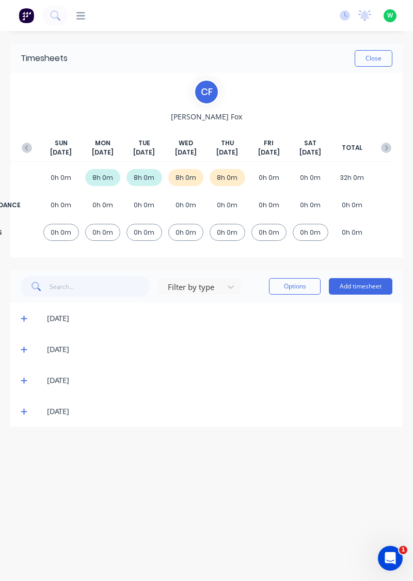
scroll to position [0, 0]
click at [374, 283] on button "Add timesheet" at bounding box center [361, 286] width 64 height 17
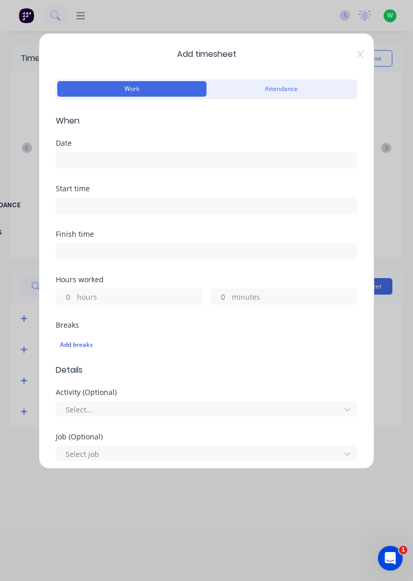
click at [199, 158] on input at bounding box center [206, 159] width 301 height 15
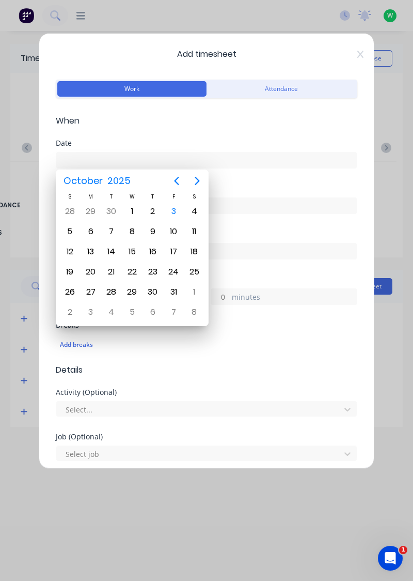
click at [175, 211] on div "3" at bounding box center [173, 211] width 15 height 15
type input "[DATE]"
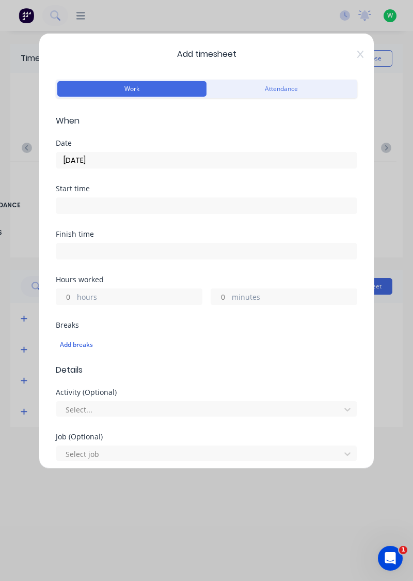
click at [152, 294] on label "hours" at bounding box center [139, 297] width 125 height 13
click at [74, 294] on input "hours" at bounding box center [65, 296] width 18 height 15
type input "2.5"
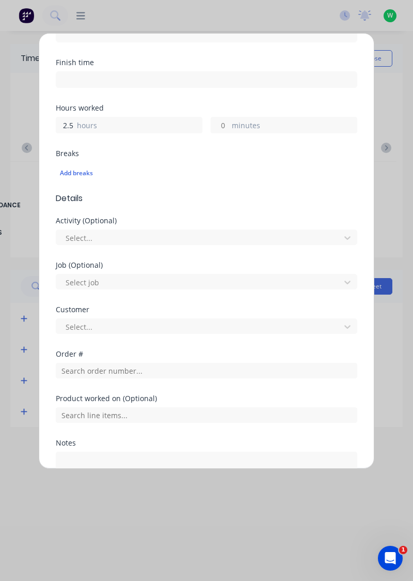
scroll to position [223, 0]
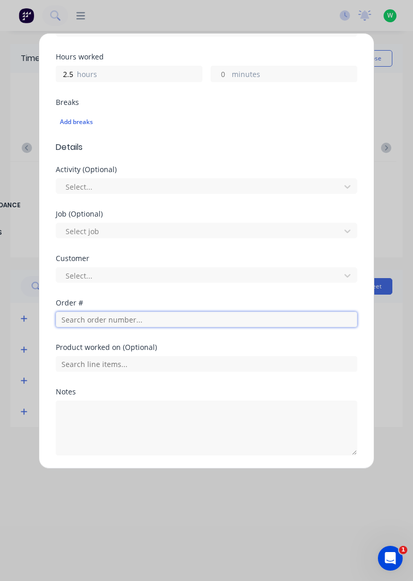
click at [146, 319] on input "text" at bounding box center [207, 319] width 302 height 15
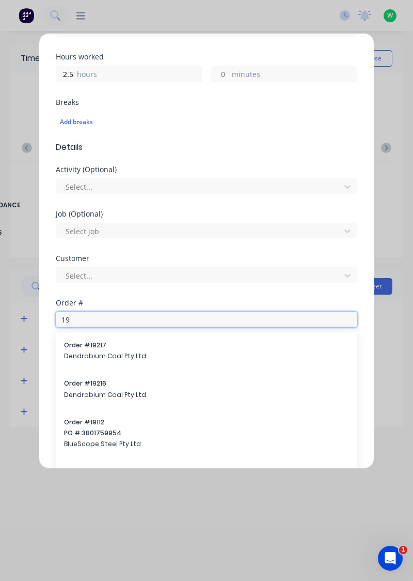
type input "1"
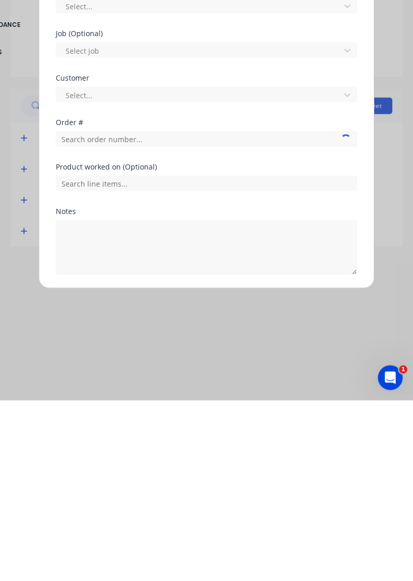
click at [317, 515] on div "Add timesheet Work Attendance When Date [DATE] Start time Finish time Hours wor…" at bounding box center [206, 290] width 413 height 581
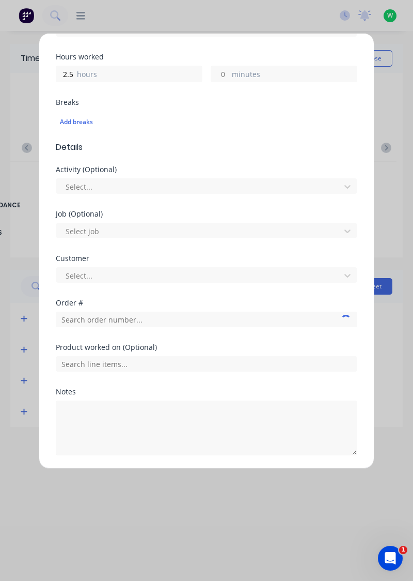
click at [254, 480] on button "Cancel" at bounding box center [254, 480] width 41 height 17
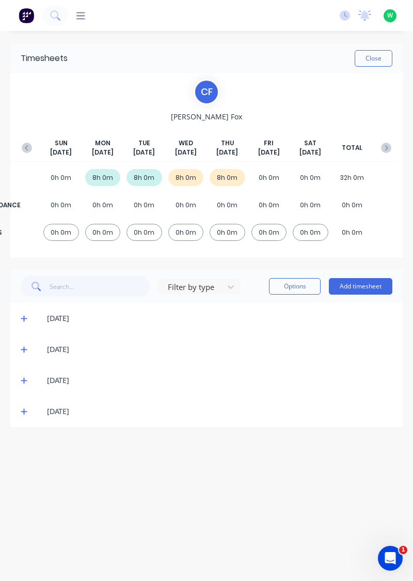
click at [27, 410] on span at bounding box center [26, 411] width 10 height 10
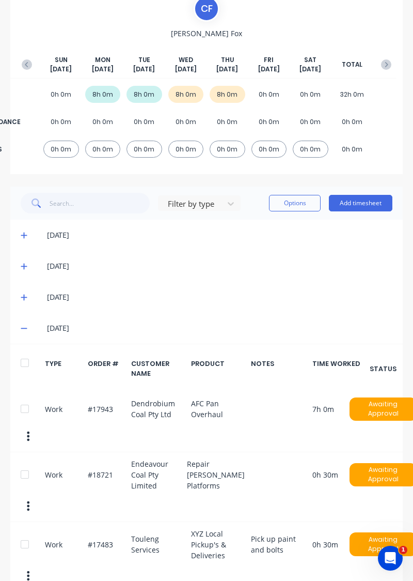
scroll to position [84, 0]
click at [360, 201] on button "Add timesheet" at bounding box center [361, 202] width 64 height 17
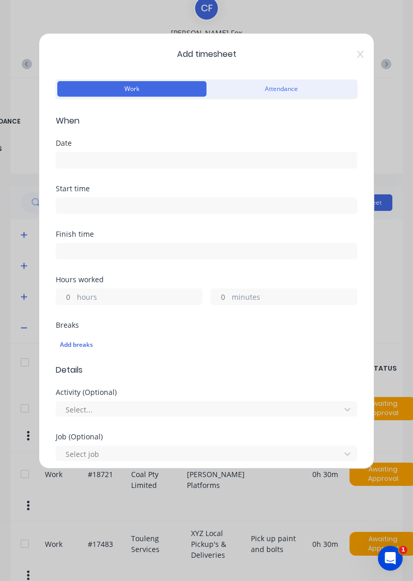
click at [250, 154] on input at bounding box center [206, 159] width 301 height 15
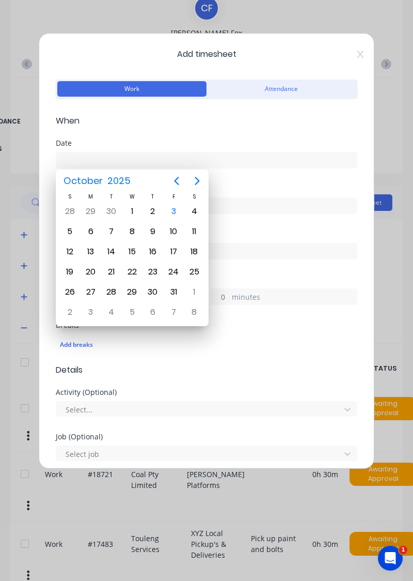
click at [174, 213] on div "3" at bounding box center [173, 211] width 15 height 15
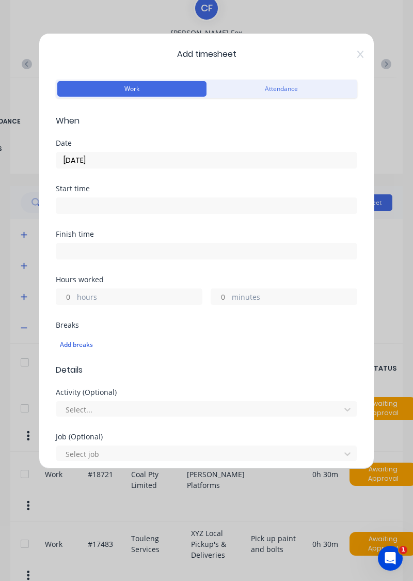
type input "[DATE]"
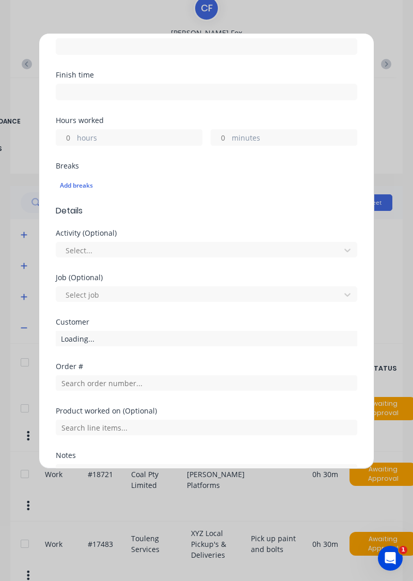
scroll to position [166, 0]
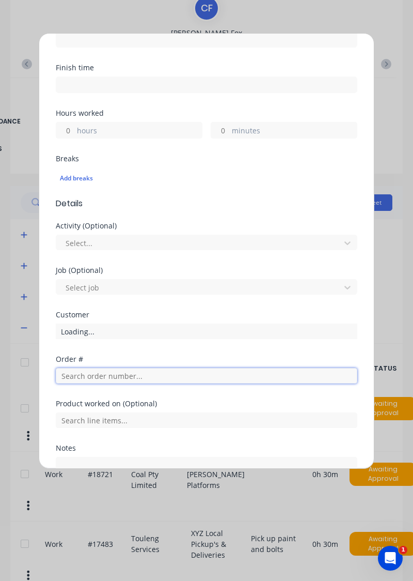
click at [167, 378] on input "text" at bounding box center [207, 375] width 302 height 15
type input "18721"
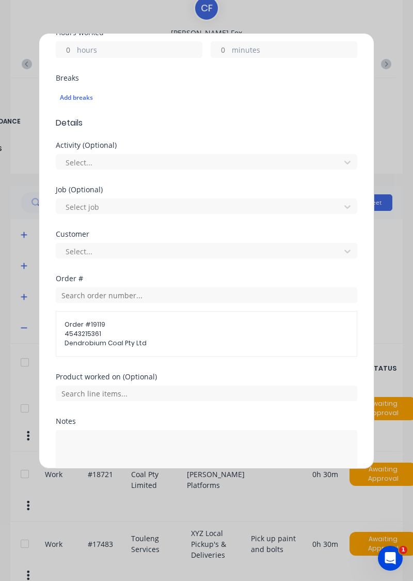
scroll to position [247, 0]
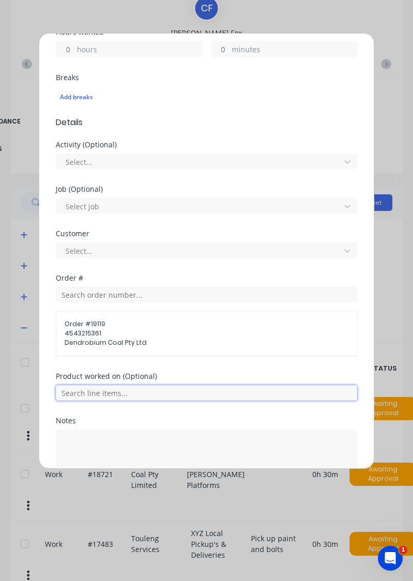
click at [245, 397] on input "text" at bounding box center [207, 392] width 302 height 15
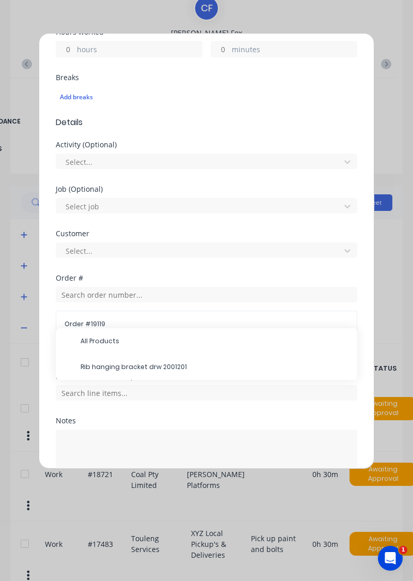
click at [374, 344] on div "Add timesheet Work Attendance When Date [DATE] Start time Finish time Hours wor…" at bounding box center [207, 251] width 336 height 436
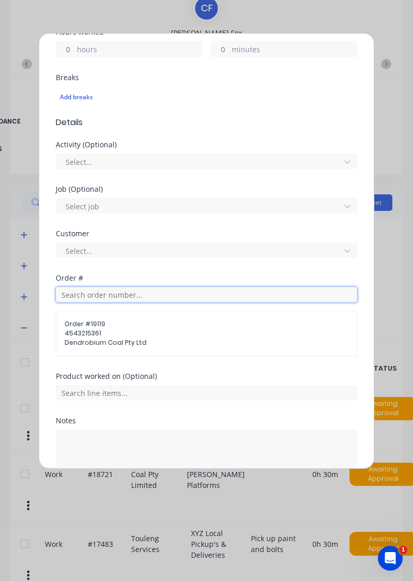
click at [212, 288] on input "text" at bounding box center [207, 294] width 302 height 15
type input "18721"
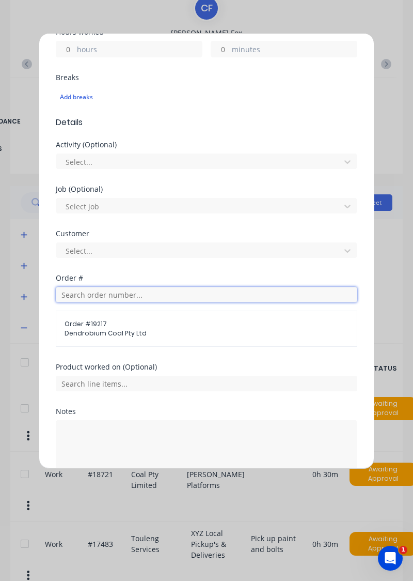
click at [232, 294] on input "text" at bounding box center [207, 294] width 302 height 15
type input "18721"
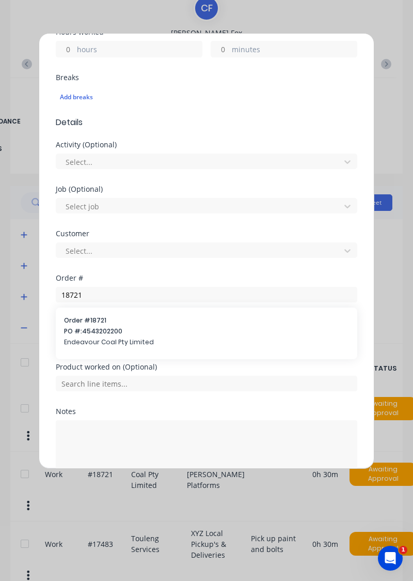
click at [143, 327] on span "PO #: 4543202200" at bounding box center [206, 331] width 285 height 9
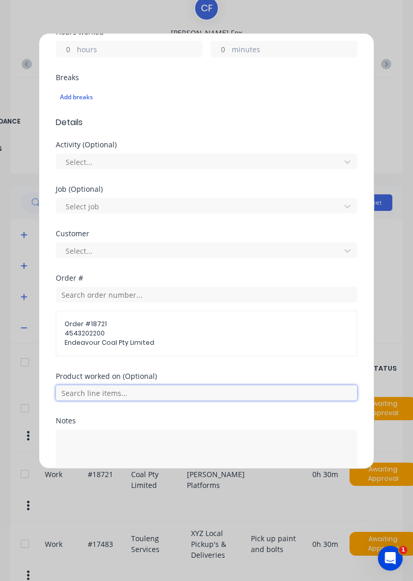
click at [177, 391] on input "text" at bounding box center [207, 392] width 302 height 15
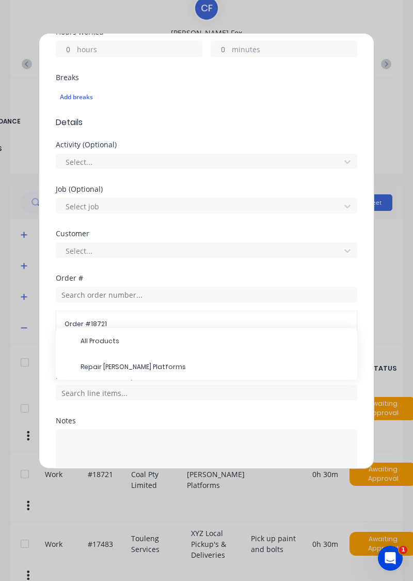
click at [160, 367] on span "Repair [PERSON_NAME] Platforms" at bounding box center [215, 366] width 269 height 9
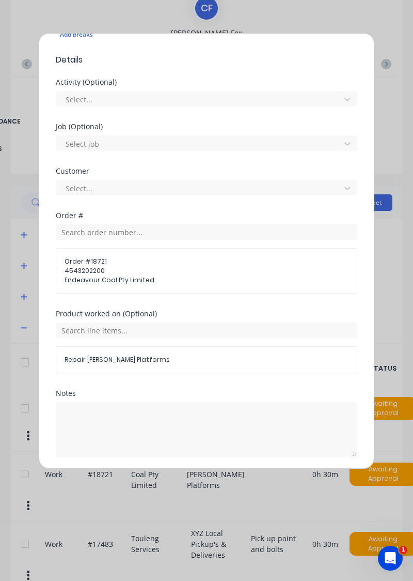
scroll to position [311, 0]
click at [192, 475] on button "Add manual time entry" at bounding box center [181, 480] width 87 height 17
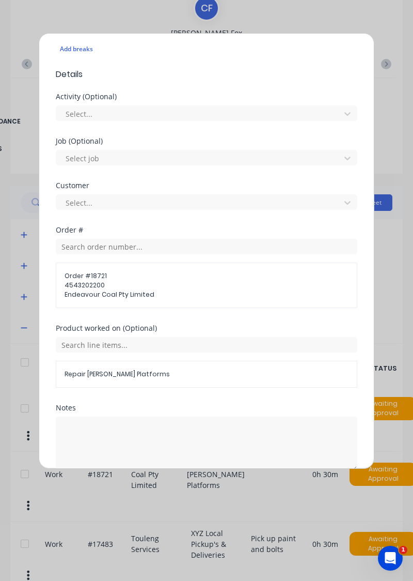
scroll to position [327, 0]
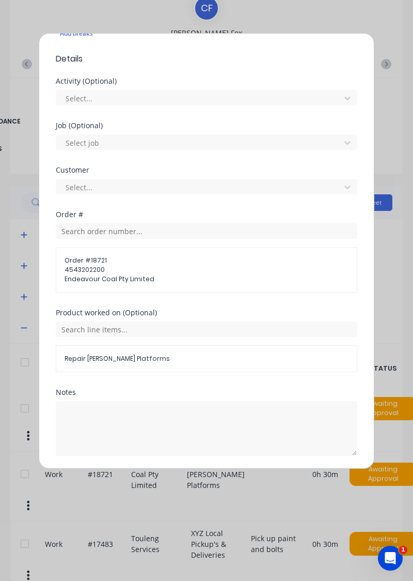
click at [201, 477] on button "Add manual time entry" at bounding box center [181, 480] width 87 height 17
click at [195, 480] on button "Add manual time entry" at bounding box center [181, 480] width 87 height 17
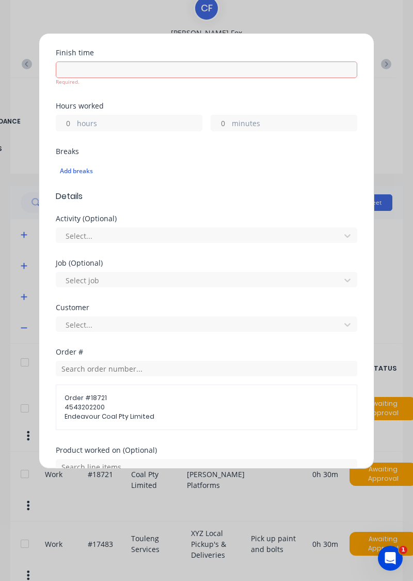
scroll to position [189, 0]
click at [149, 66] on input at bounding box center [206, 70] width 301 height 15
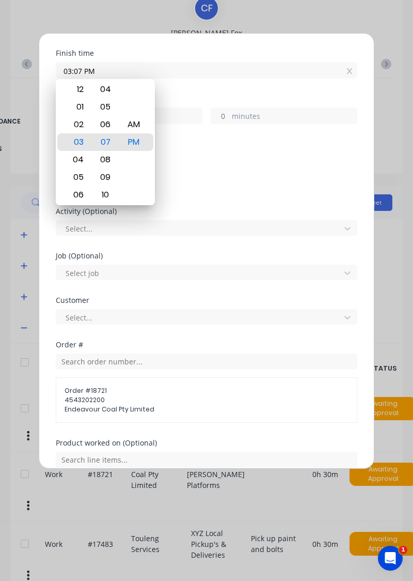
click at [341, 191] on span "Details" at bounding box center [207, 189] width 302 height 12
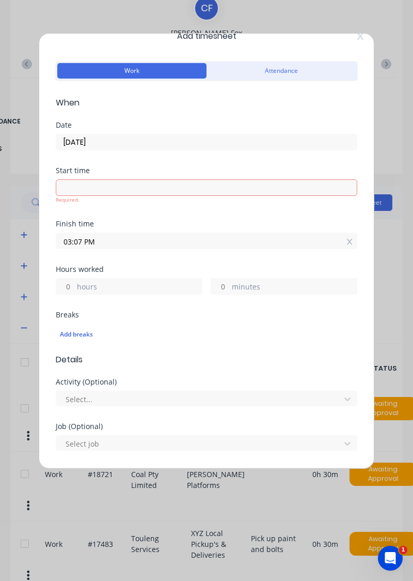
scroll to position [15, 0]
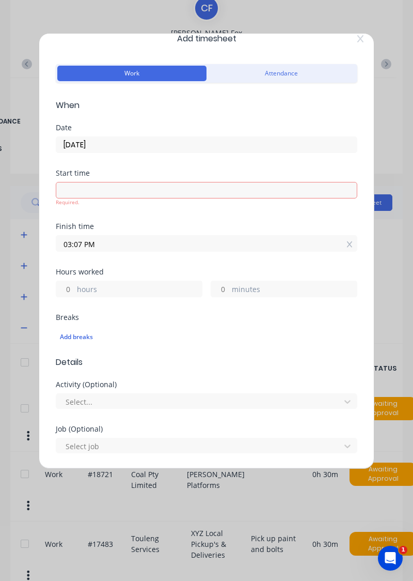
click at [342, 238] on input "03:07 PM" at bounding box center [206, 243] width 301 height 15
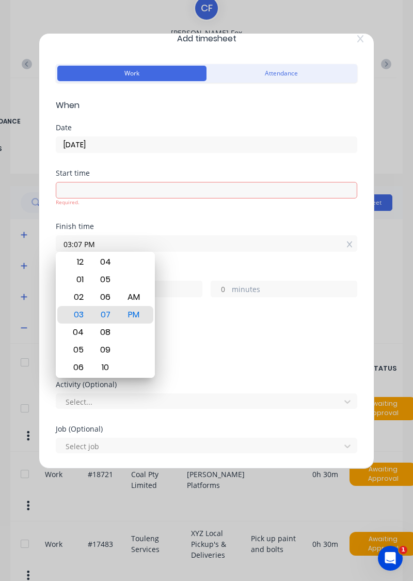
click at [352, 244] on icon at bounding box center [350, 244] width 6 height 7
type input "03:07 PM"
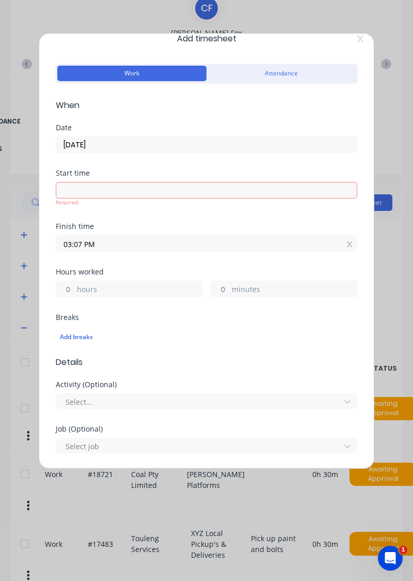
click at [350, 242] on icon at bounding box center [350, 244] width 6 height 6
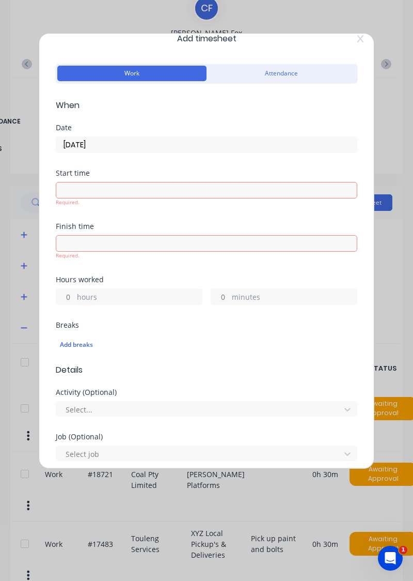
click at [158, 296] on label "hours" at bounding box center [139, 297] width 125 height 13
click at [74, 296] on input "hours" at bounding box center [65, 296] width 18 height 15
type input "2.5"
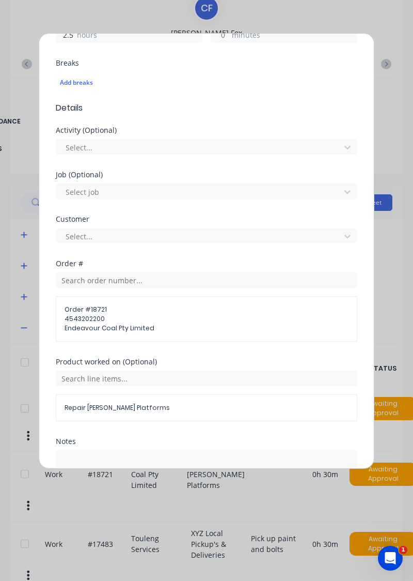
scroll to position [327, 0]
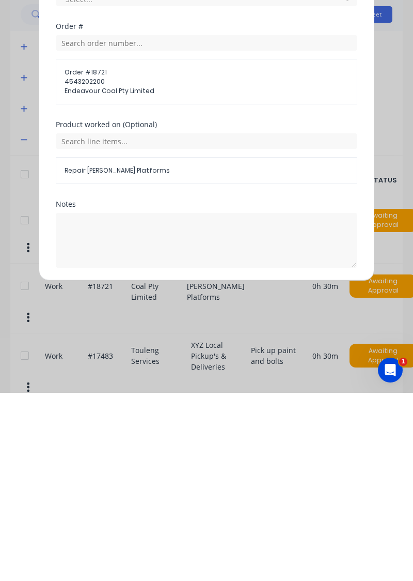
click at [193, 478] on button "Add manual time entry" at bounding box center [181, 480] width 87 height 17
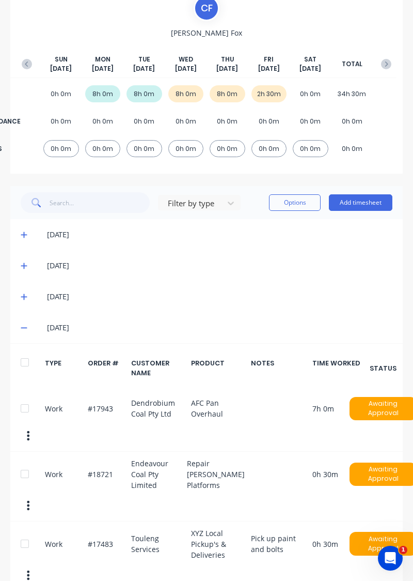
click at [24, 329] on icon at bounding box center [24, 327] width 7 height 7
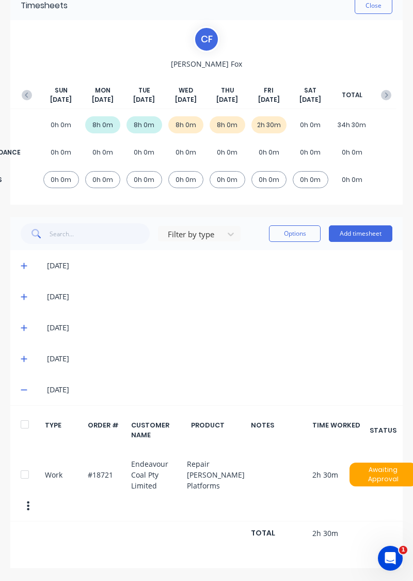
scroll to position [8, 0]
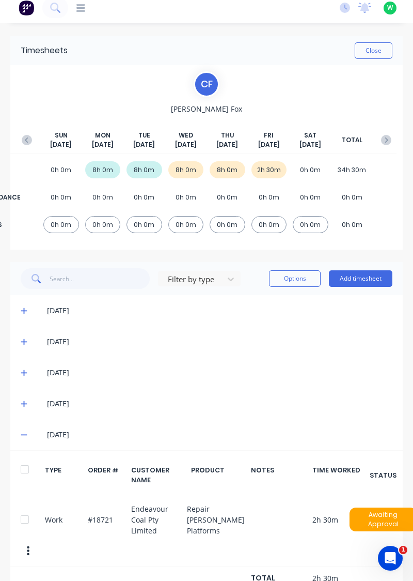
click at [371, 274] on button "Add timesheet" at bounding box center [361, 278] width 64 height 17
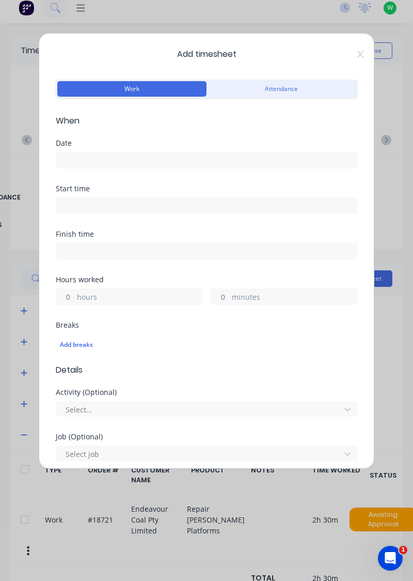
click at [242, 157] on input at bounding box center [206, 159] width 301 height 15
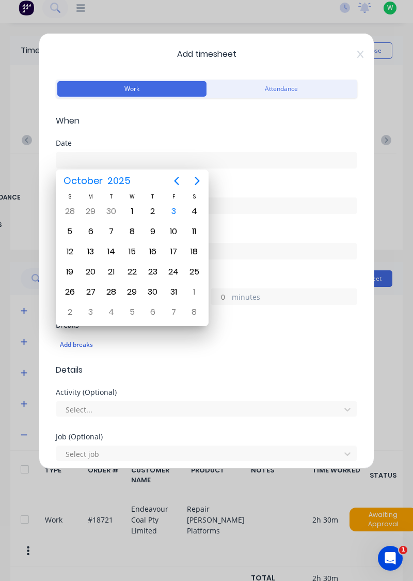
click at [172, 210] on div "3" at bounding box center [173, 211] width 15 height 15
type input "[DATE]"
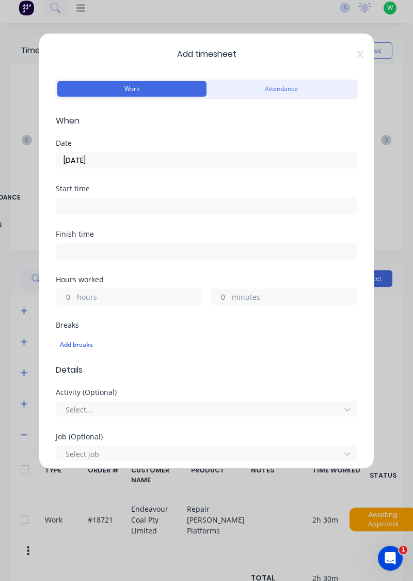
click at [152, 293] on label "hours" at bounding box center [139, 297] width 125 height 13
click at [74, 293] on input "hours" at bounding box center [65, 296] width 18 height 15
type input "5.5"
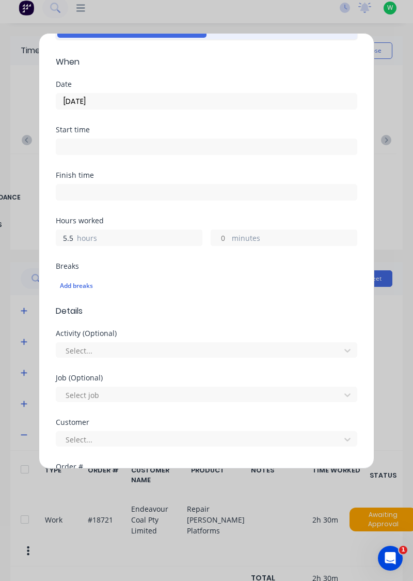
scroll to position [223, 0]
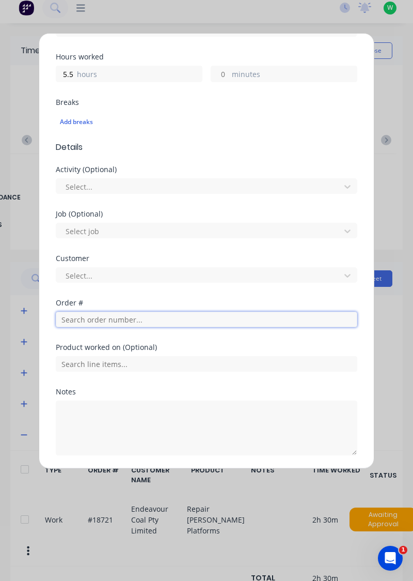
click at [167, 318] on input "text" at bounding box center [207, 319] width 302 height 15
type input "17943"
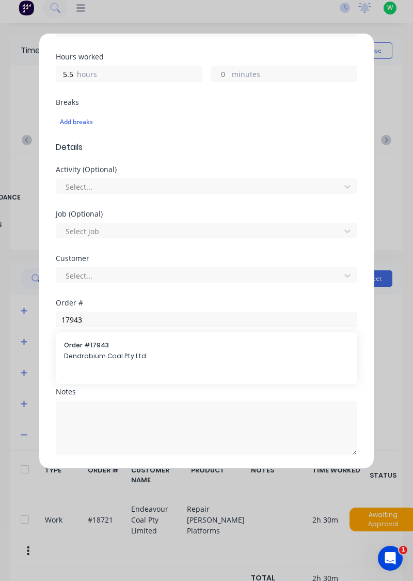
click at [187, 348] on span "Order # 17943" at bounding box center [206, 344] width 285 height 9
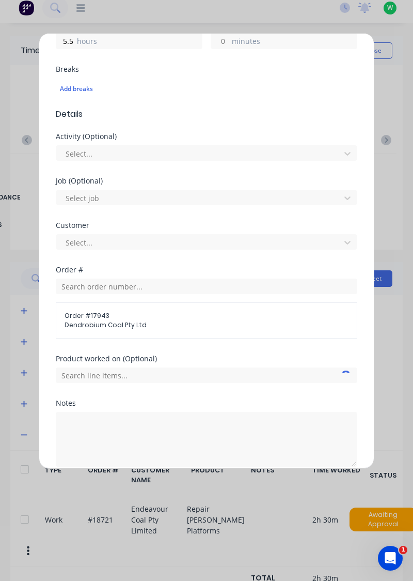
scroll to position [267, 0]
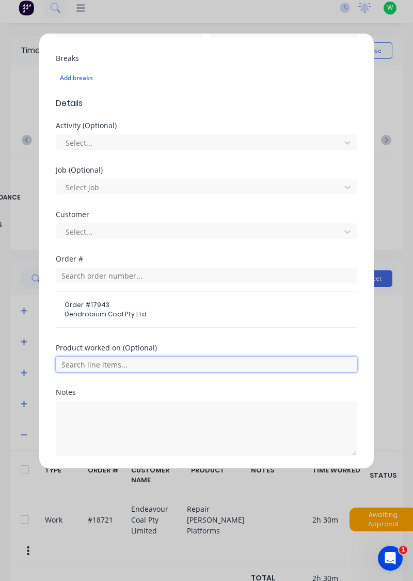
click at [252, 357] on input "text" at bounding box center [207, 363] width 302 height 15
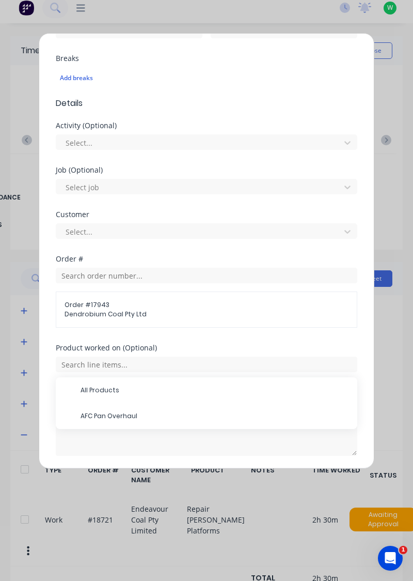
click at [144, 414] on span "AFC Pan Overhaul" at bounding box center [215, 415] width 269 height 9
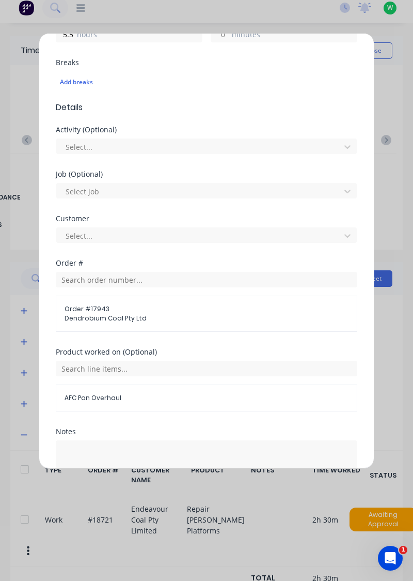
scroll to position [302, 0]
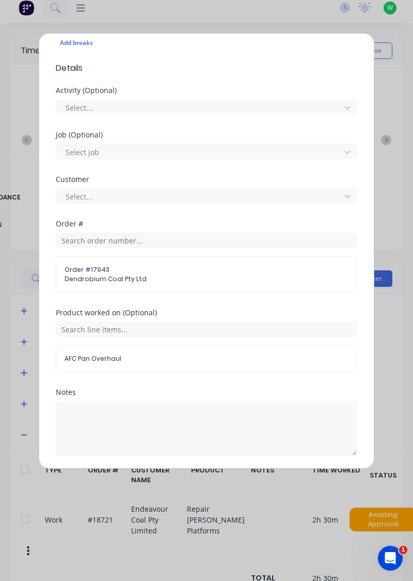
click at [194, 478] on button "Add manual time entry" at bounding box center [181, 480] width 87 height 17
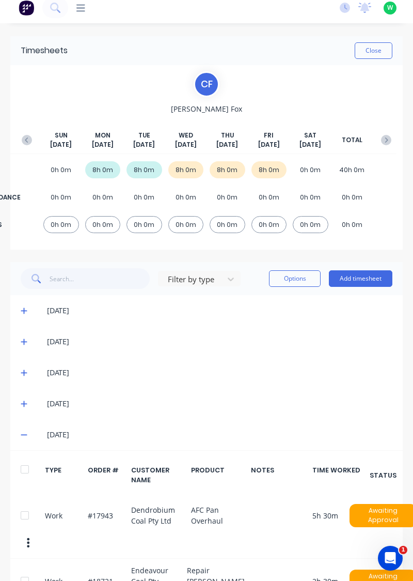
scroll to position [66, 0]
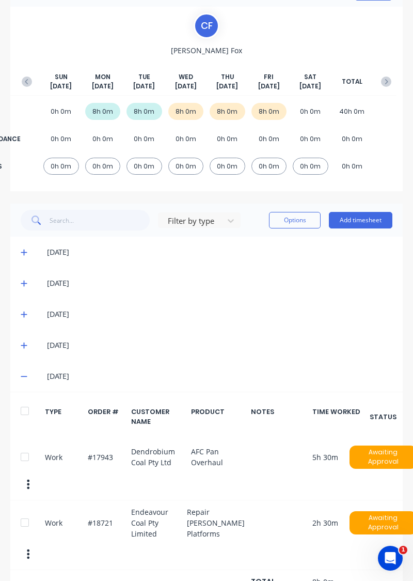
click at [22, 376] on icon at bounding box center [24, 376] width 6 height 1
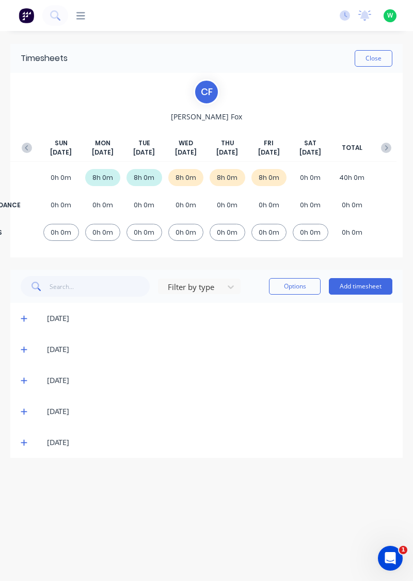
click at [386, 150] on icon "button" at bounding box center [386, 148] width 10 height 10
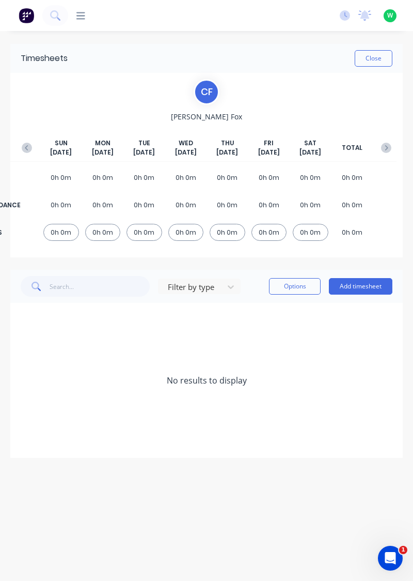
click at [391, 148] on icon "button" at bounding box center [386, 148] width 10 height 10
click at [363, 283] on button "Add timesheet" at bounding box center [361, 286] width 64 height 17
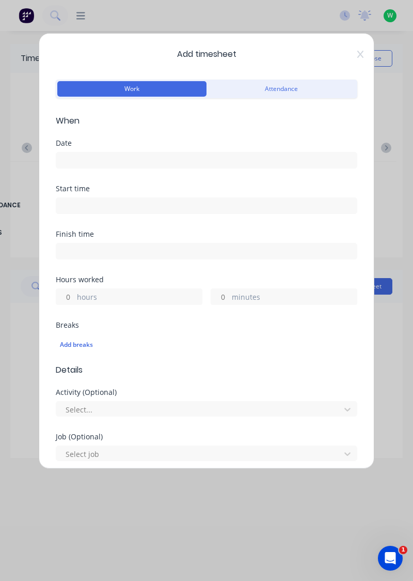
click at [190, 156] on input at bounding box center [206, 159] width 301 height 15
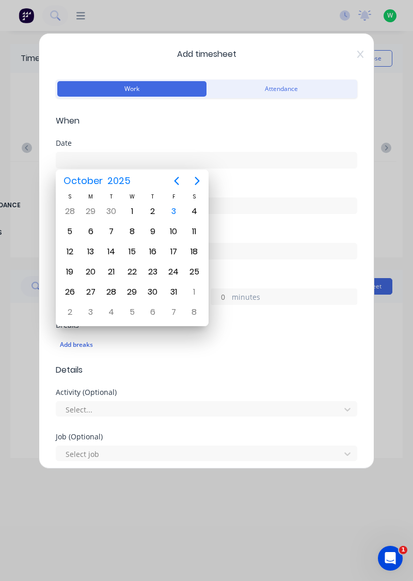
click at [176, 252] on div "17" at bounding box center [173, 251] width 15 height 15
type input "[DATE]"
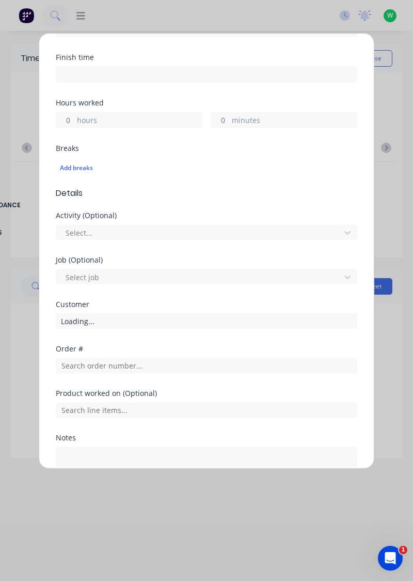
scroll to position [176, 0]
click at [158, 116] on label "hours" at bounding box center [139, 122] width 125 height 13
click at [74, 116] on input "hours" at bounding box center [65, 120] width 18 height 15
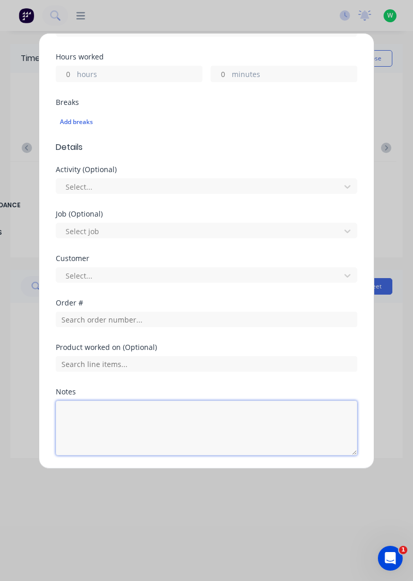
click at [179, 427] on textarea at bounding box center [207, 427] width 302 height 55
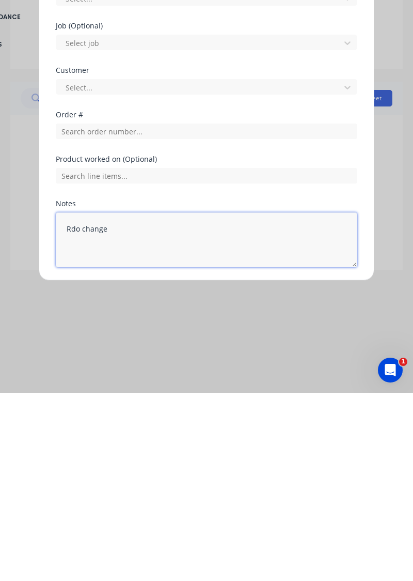
type textarea "Rdo change"
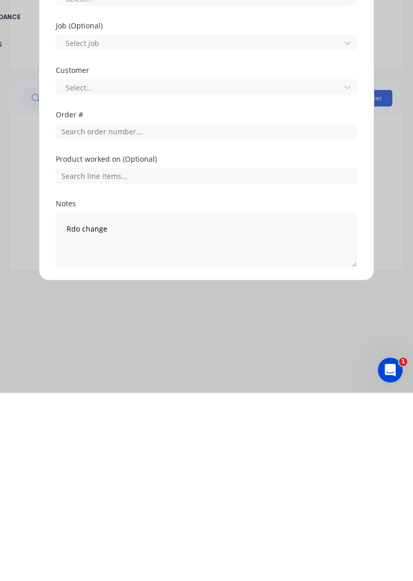
click at [195, 479] on button "Add manual time entry" at bounding box center [181, 480] width 87 height 17
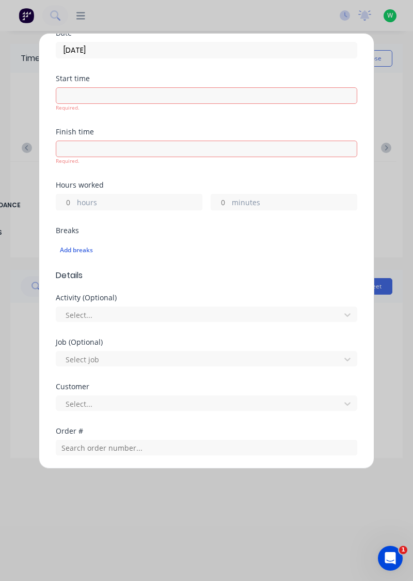
scroll to position [110, 0]
click at [152, 197] on label "hours" at bounding box center [139, 203] width 125 height 13
click at [74, 197] on input "hours" at bounding box center [65, 202] width 18 height 15
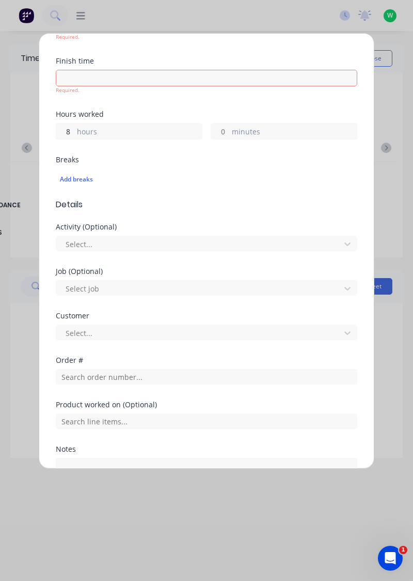
scroll to position [238, 0]
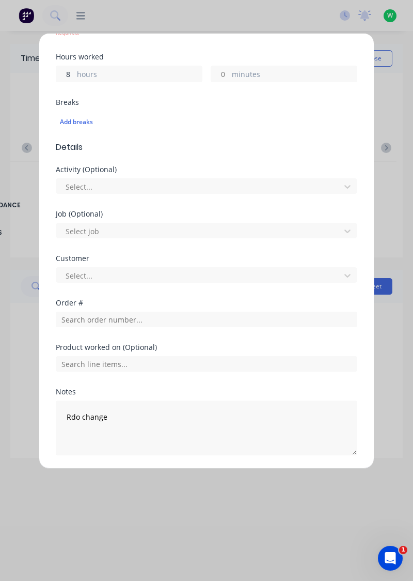
type input "8"
click at [364, 375] on div "Add timesheet Work Attendance When Date [DATE] Start time Required. Finish time…" at bounding box center [207, 251] width 336 height 436
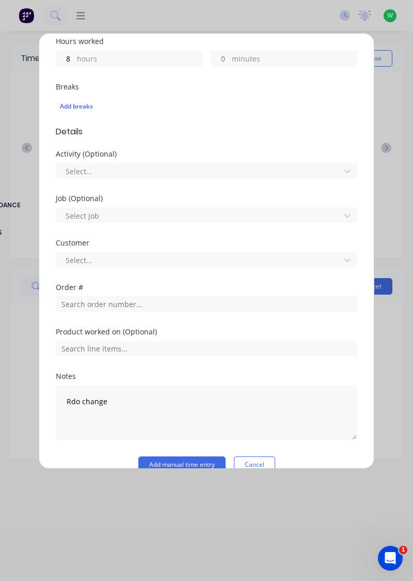
scroll to position [223, 0]
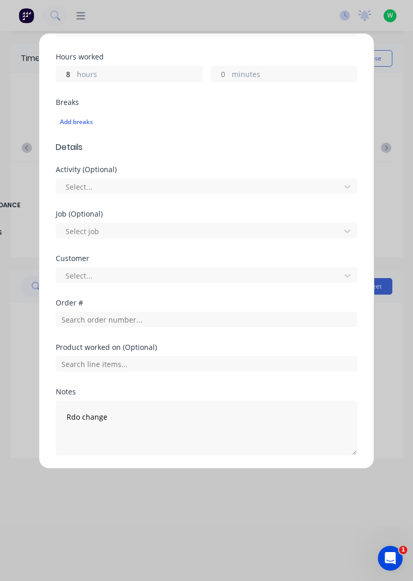
click at [185, 475] on button "Add manual time entry" at bounding box center [181, 480] width 87 height 17
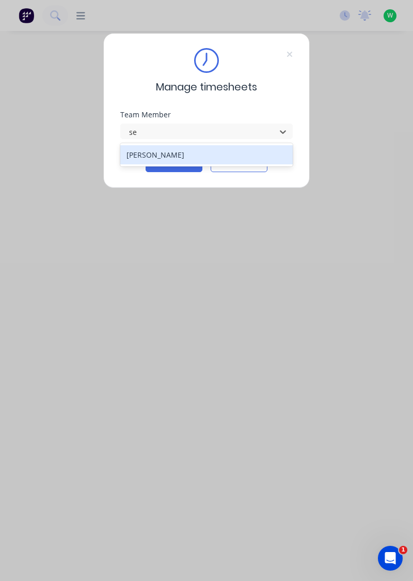
click at [203, 153] on div "[PERSON_NAME]" at bounding box center [206, 154] width 173 height 19
type input "se"
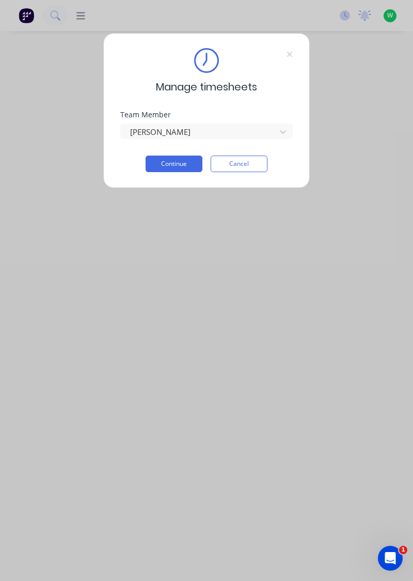
click at [185, 163] on button "Continue" at bounding box center [174, 164] width 57 height 17
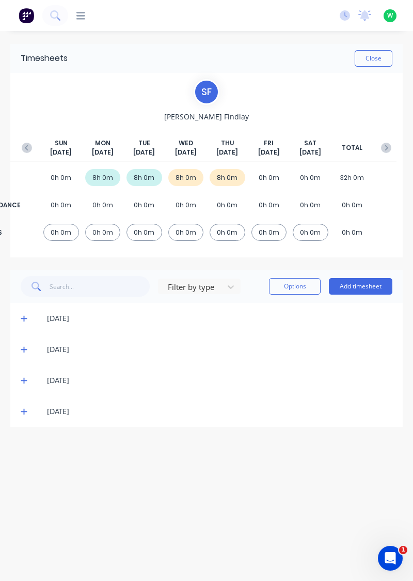
click at [376, 285] on button "Add timesheet" at bounding box center [361, 286] width 64 height 17
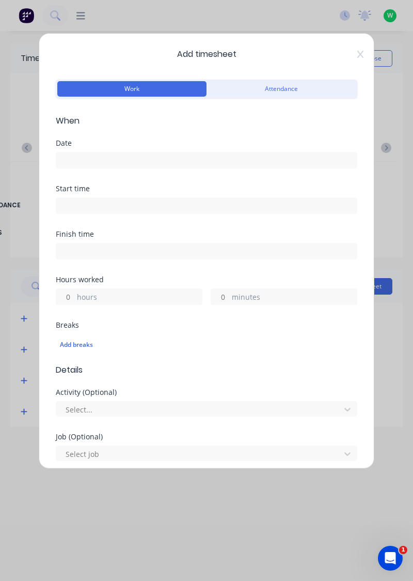
click at [127, 157] on input at bounding box center [206, 159] width 301 height 15
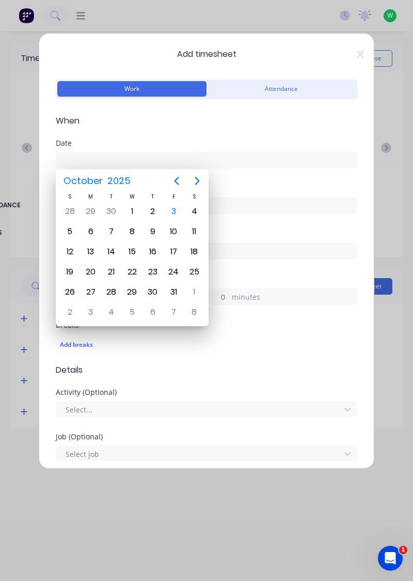
click at [175, 207] on div "3" at bounding box center [173, 211] width 15 height 15
type input "[DATE]"
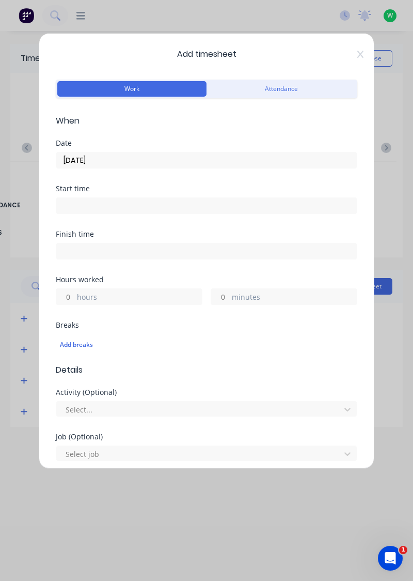
click at [70, 293] on input "hours" at bounding box center [65, 296] width 18 height 15
type input "8"
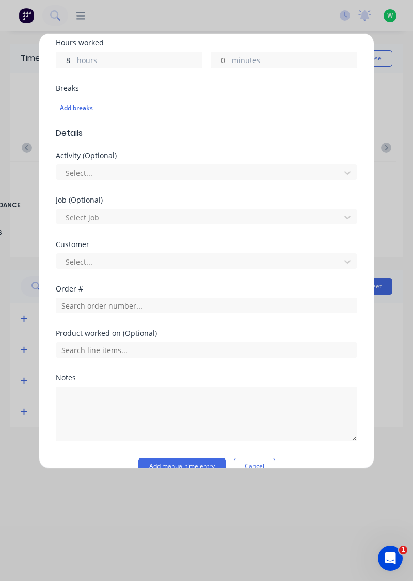
scroll to position [255, 0]
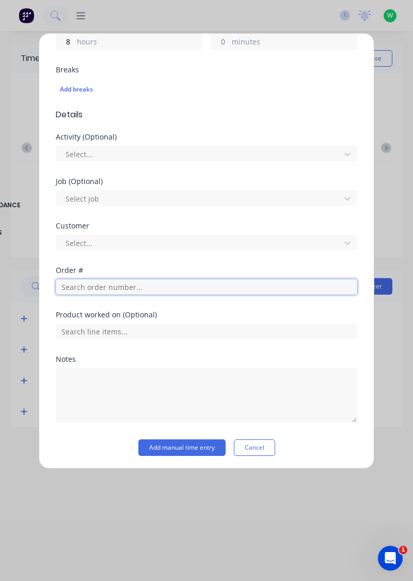
click at [136, 288] on input "text" at bounding box center [207, 286] width 302 height 15
type input "18932"
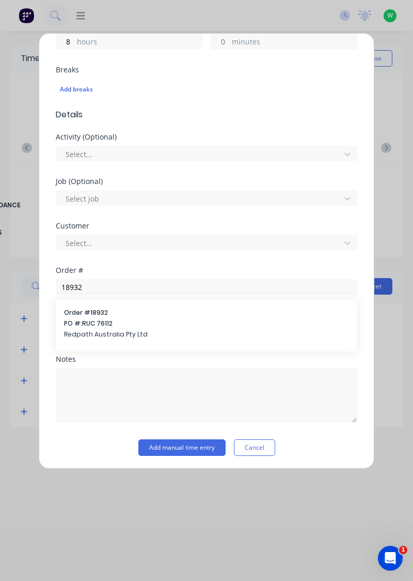
click at [169, 315] on span "Order # 18932" at bounding box center [206, 312] width 285 height 9
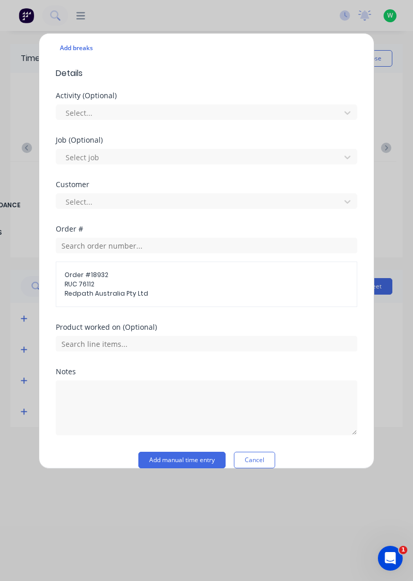
scroll to position [308, 0]
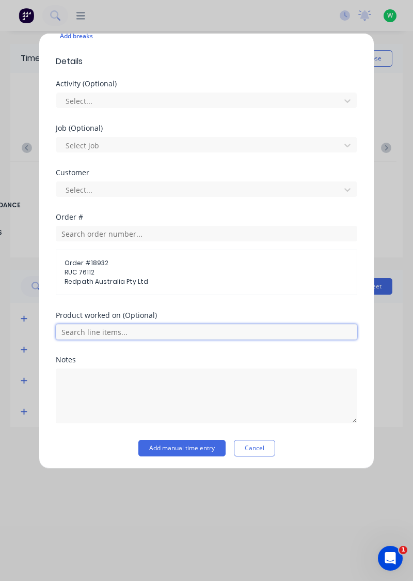
click at [186, 331] on input "text" at bounding box center [207, 331] width 302 height 15
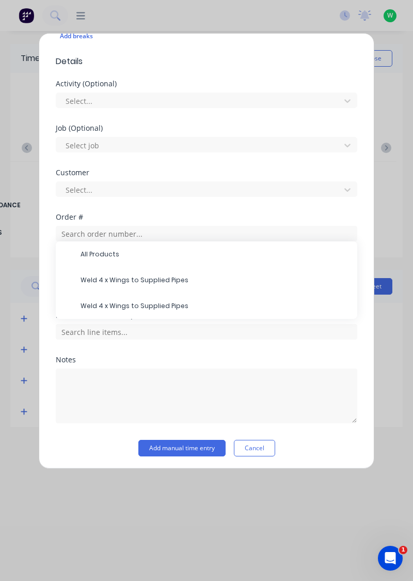
click at [108, 253] on span "All Products" at bounding box center [215, 254] width 269 height 9
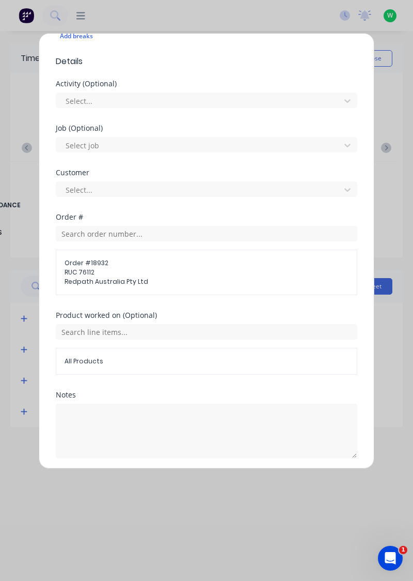
scroll to position [343, 0]
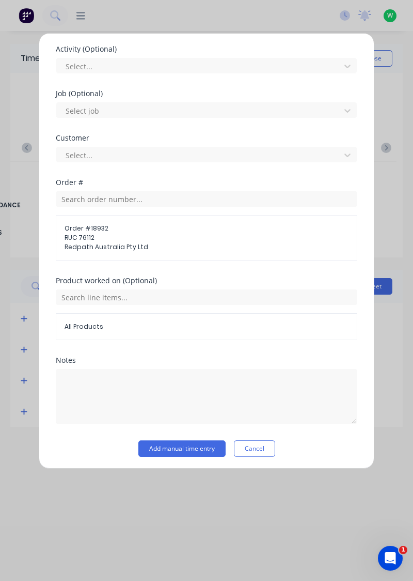
click at [185, 447] on button "Add manual time entry" at bounding box center [181, 448] width 87 height 17
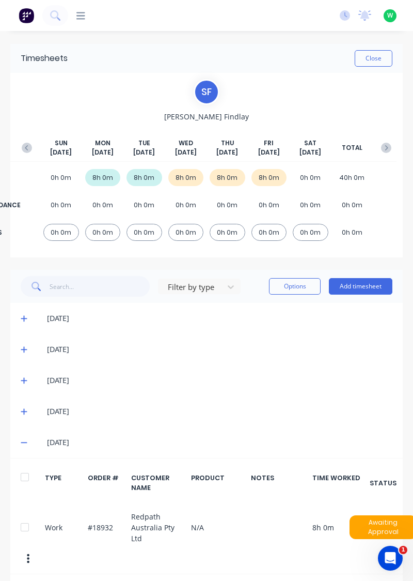
click at [380, 58] on button "Close" at bounding box center [374, 58] width 38 height 17
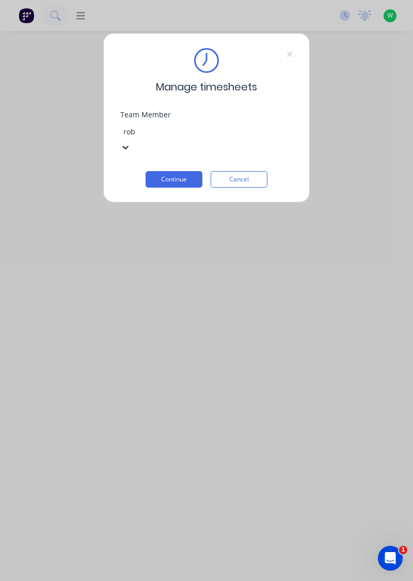
click at [145, 580] on div "[PERSON_NAME]" at bounding box center [206, 586] width 413 height 11
type input "rob"
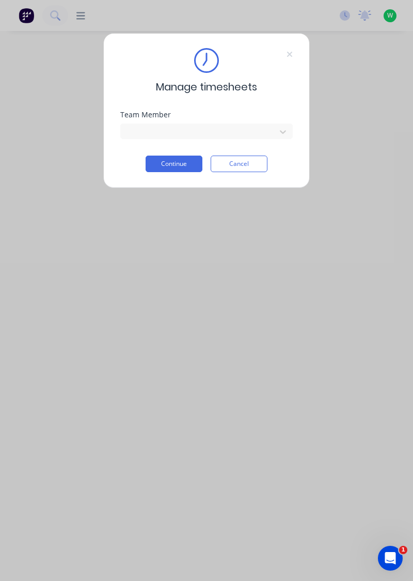
click at [163, 165] on button "Continue" at bounding box center [174, 164] width 57 height 17
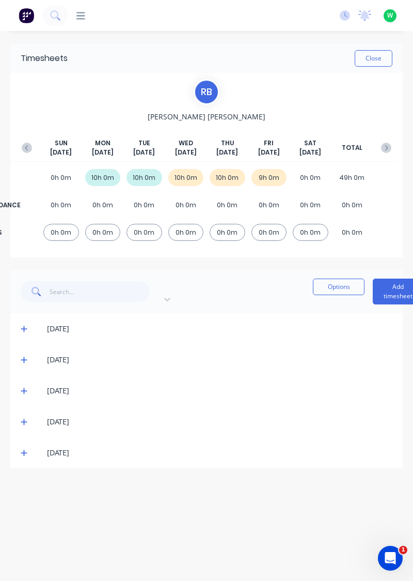
click at [30, 447] on span at bounding box center [26, 452] width 10 height 10
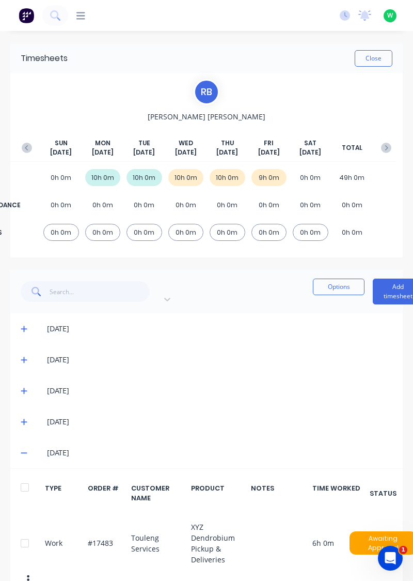
click at [24, 453] on icon at bounding box center [24, 453] width 6 height 1
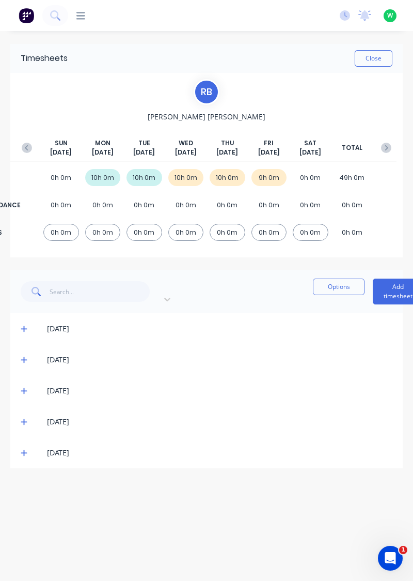
click at [29, 416] on span at bounding box center [26, 421] width 10 height 10
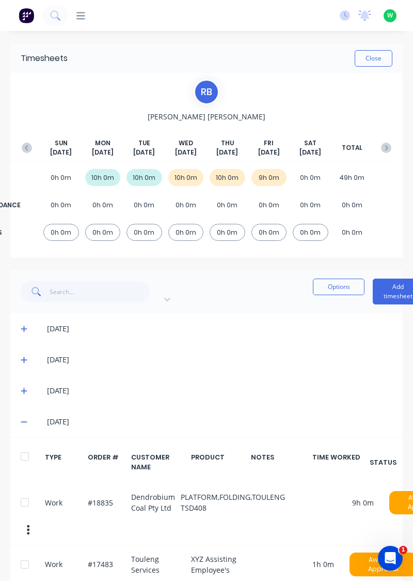
click at [377, 61] on button "Close" at bounding box center [374, 58] width 38 height 17
